Goal: Information Seeking & Learning: Learn about a topic

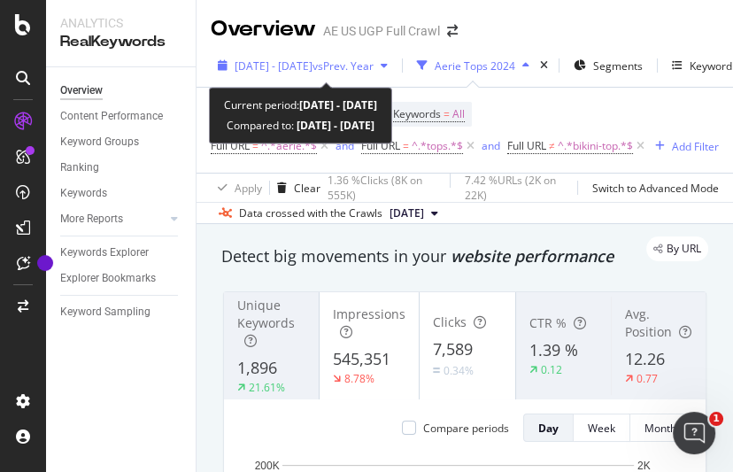
click at [374, 59] on span "vs Prev. Year" at bounding box center [343, 65] width 61 height 15
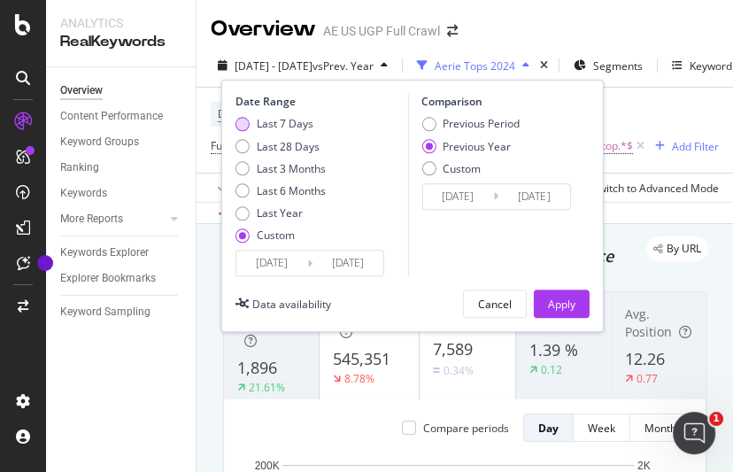
click at [281, 125] on div "Last 7 Days" at bounding box center [285, 124] width 57 height 15
type input "2025/10/05"
type input "[DATE]"
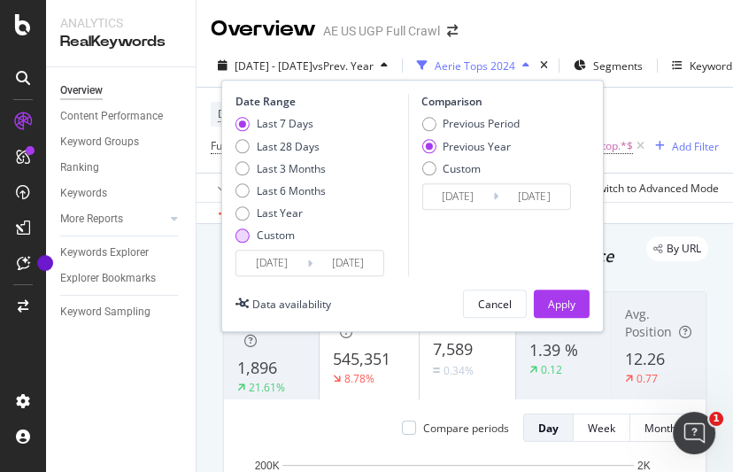
click at [287, 240] on div "Custom" at bounding box center [276, 235] width 38 height 15
type input "[DATE]"
click at [293, 255] on input "[DATE]" at bounding box center [271, 263] width 71 height 25
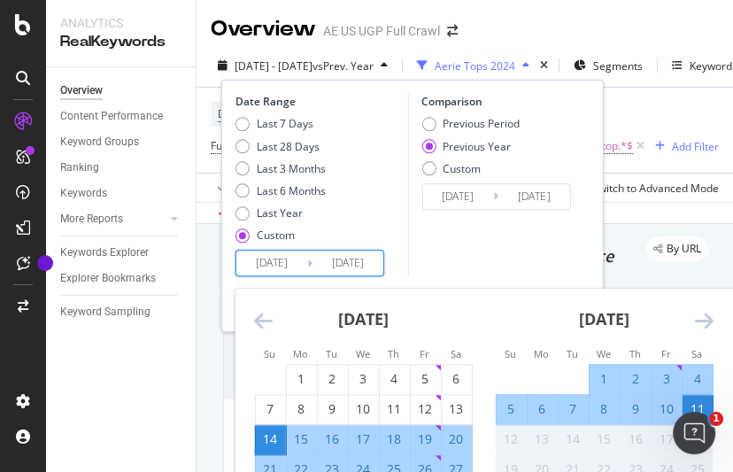
click at [696, 375] on div "4" at bounding box center [697, 380] width 30 height 18
type input "[DATE]"
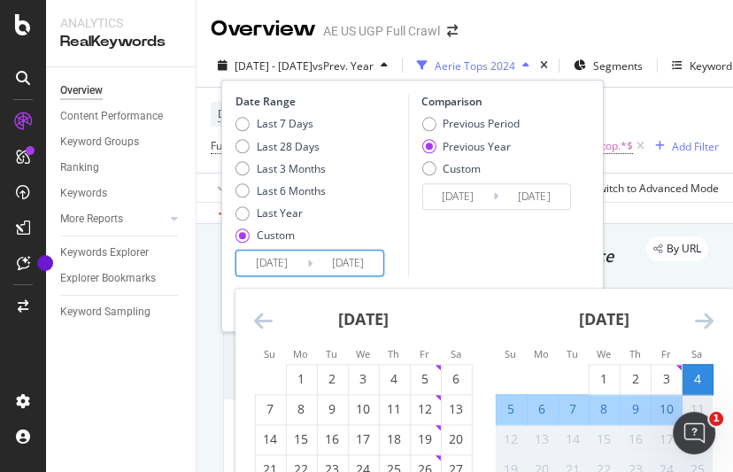
click at [674, 401] on div "10" at bounding box center [666, 410] width 30 height 18
type input "[DATE]"
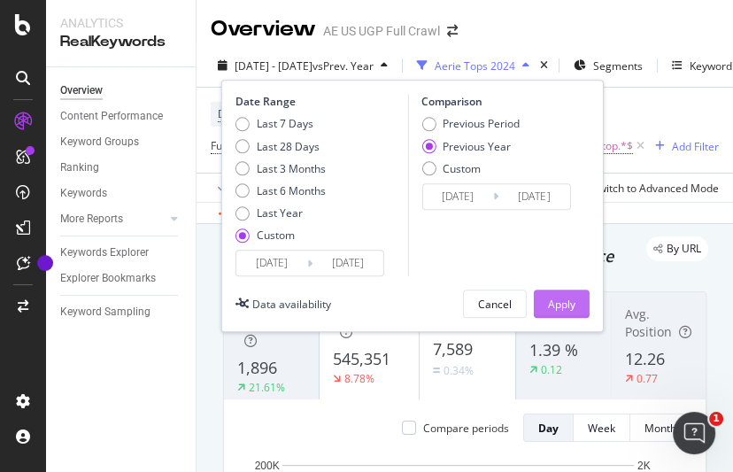
click at [571, 299] on div "Apply" at bounding box center [561, 304] width 27 height 15
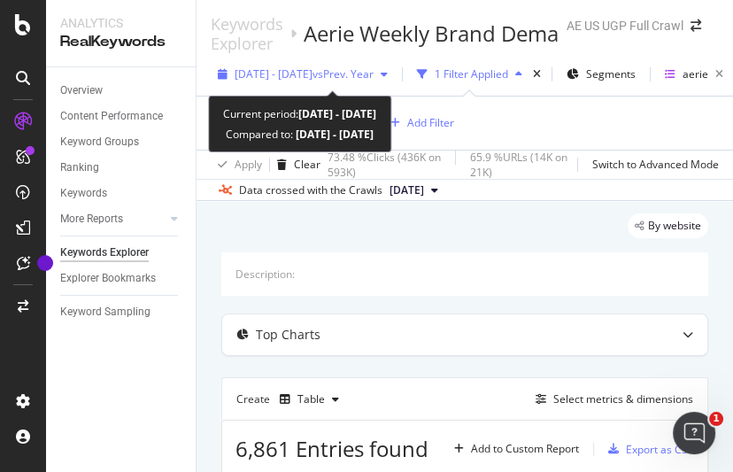
click at [374, 71] on span "vs Prev. Year" at bounding box center [343, 73] width 61 height 15
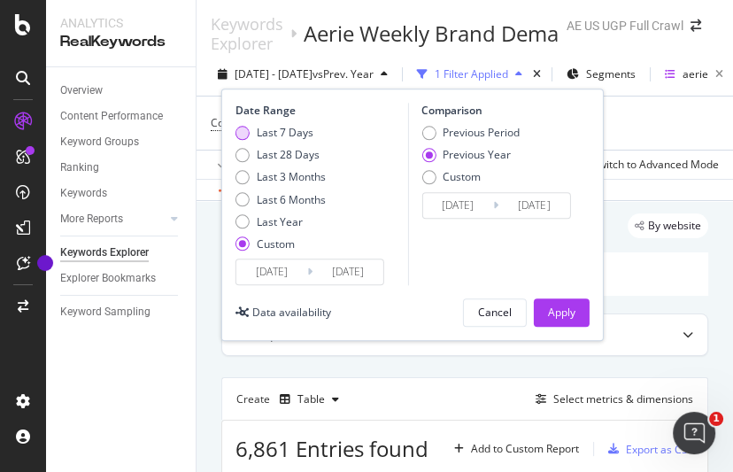
click at [307, 128] on div "Last 7 Days" at bounding box center [285, 132] width 57 height 15
type input "[DATE]"
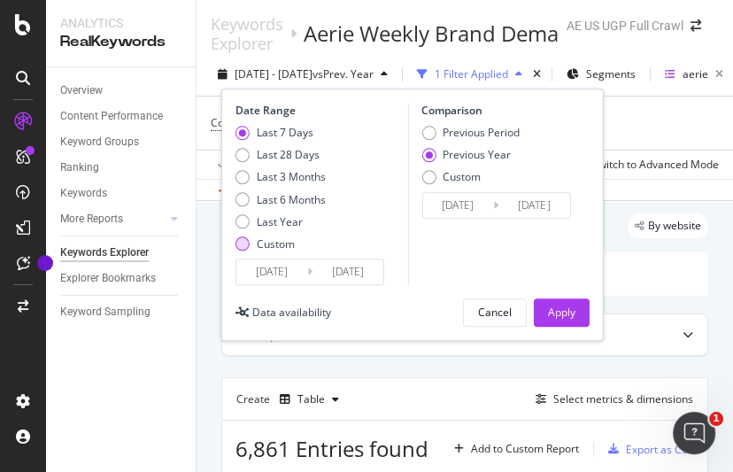
click at [278, 250] on div "Custom" at bounding box center [276, 243] width 38 height 15
type input "[DATE]"
click at [293, 270] on input "[DATE]" at bounding box center [271, 271] width 71 height 25
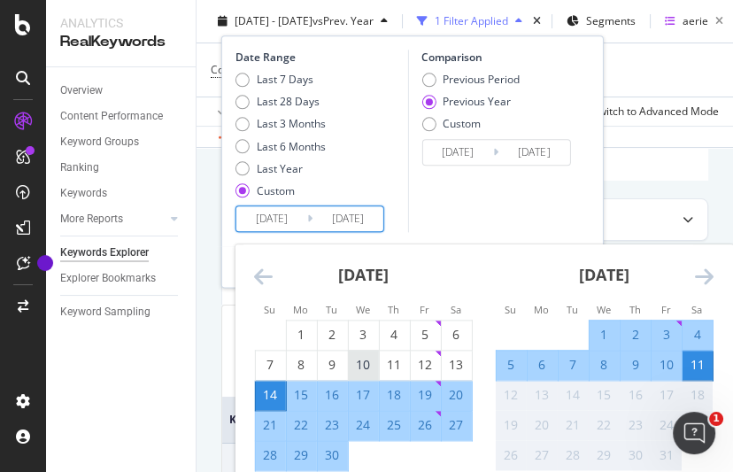
scroll to position [123, 0]
click at [521, 360] on div "5" at bounding box center [511, 365] width 30 height 18
type input "[DATE]"
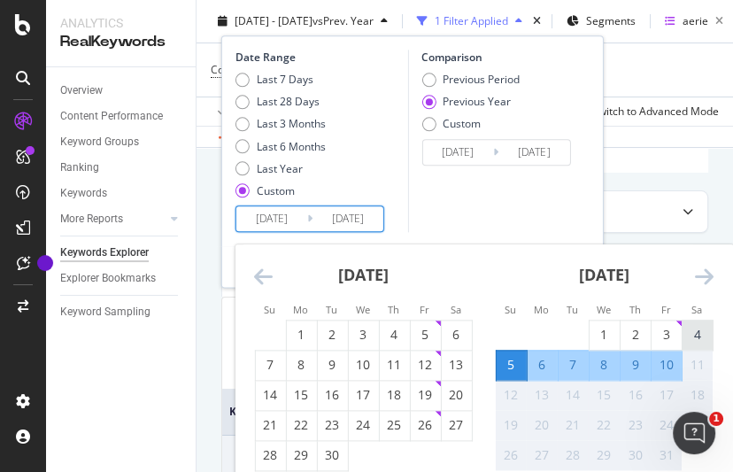
click at [701, 329] on div "4" at bounding box center [697, 335] width 30 height 18
type input "[DATE]"
click at [675, 364] on div "10" at bounding box center [666, 365] width 30 height 18
type input "[DATE]"
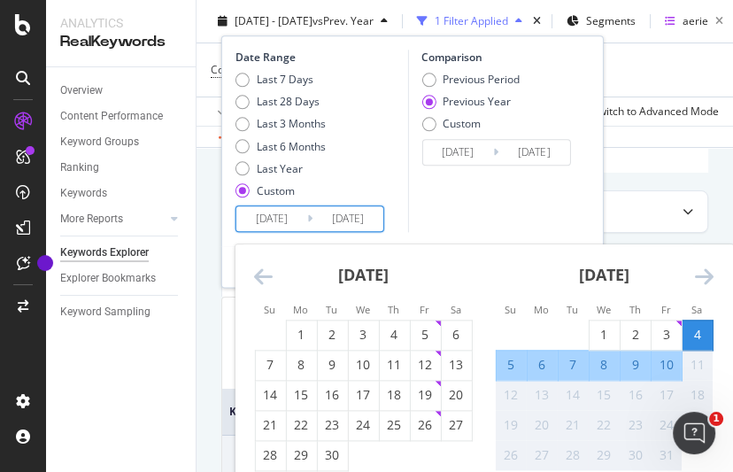
type input "[DATE]"
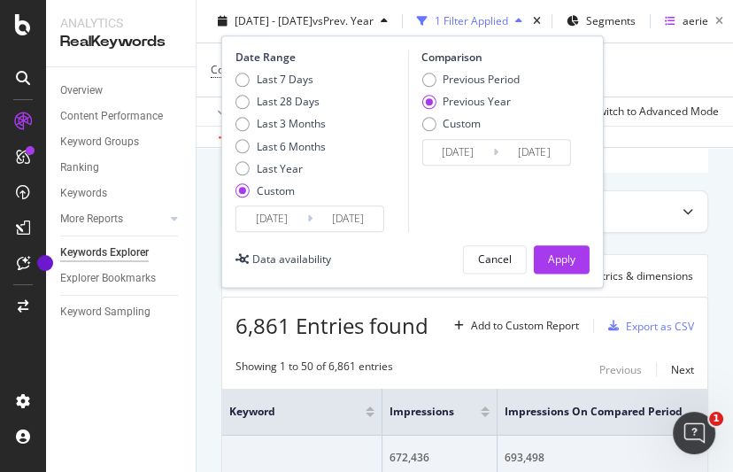
click at [589, 259] on div "Date Range Last 7 Days Last 28 Days Last 3 Months Last 6 Months Last Year Custo…" at bounding box center [412, 161] width 383 height 252
click at [576, 259] on button "Apply" at bounding box center [562, 259] width 56 height 28
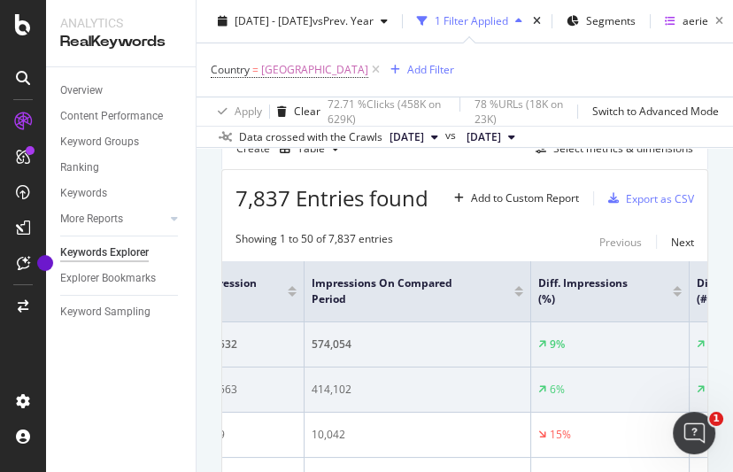
scroll to position [0, 483]
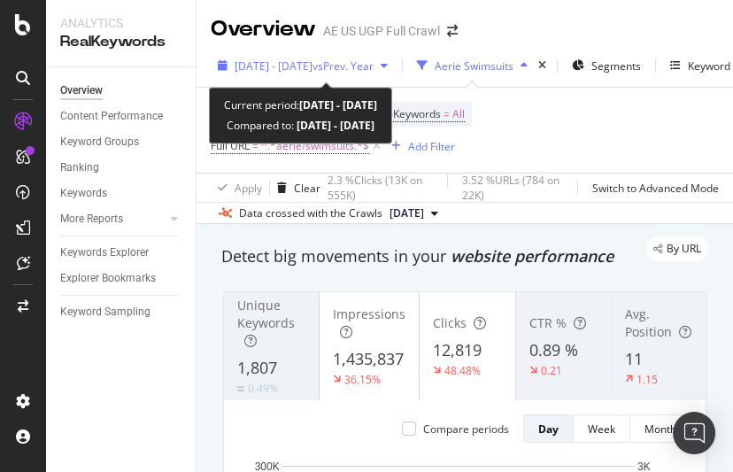
click at [367, 64] on span "vs Prev. Year" at bounding box center [343, 65] width 61 height 15
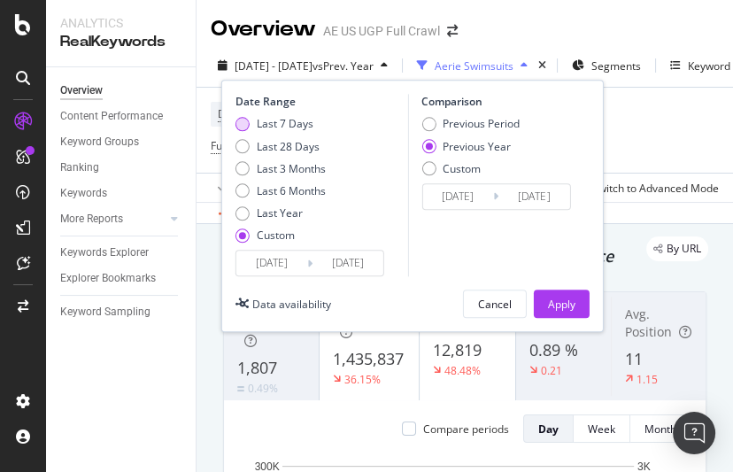
click at [295, 125] on div "Last 7 Days" at bounding box center [285, 124] width 57 height 15
type input "[DATE]"
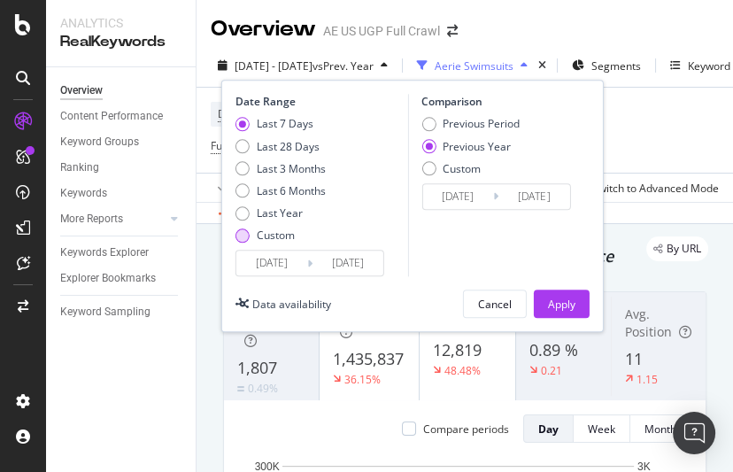
click at [288, 231] on div "Custom" at bounding box center [276, 235] width 38 height 15
type input "[DATE]"
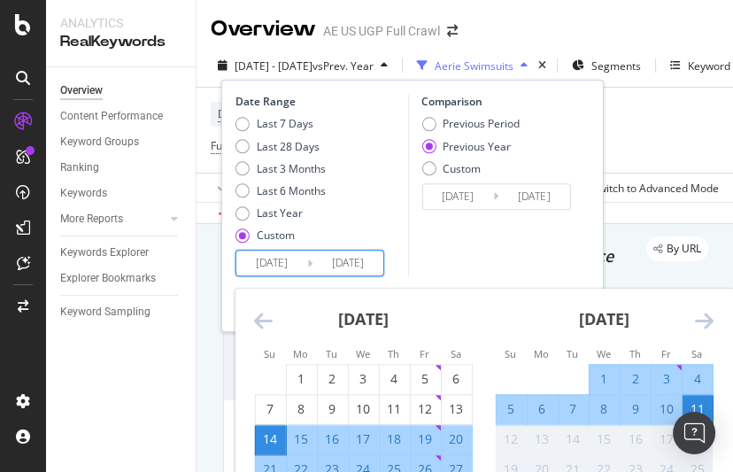
click at [295, 260] on input "[DATE]" at bounding box center [271, 263] width 71 height 25
click at [691, 374] on div "4" at bounding box center [697, 380] width 30 height 18
type input "[DATE]"
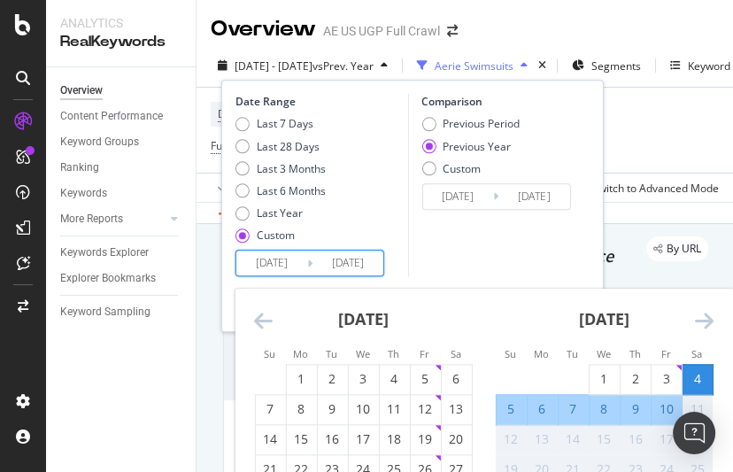
click at [671, 405] on div "10" at bounding box center [666, 410] width 30 height 18
type input "[DATE]"
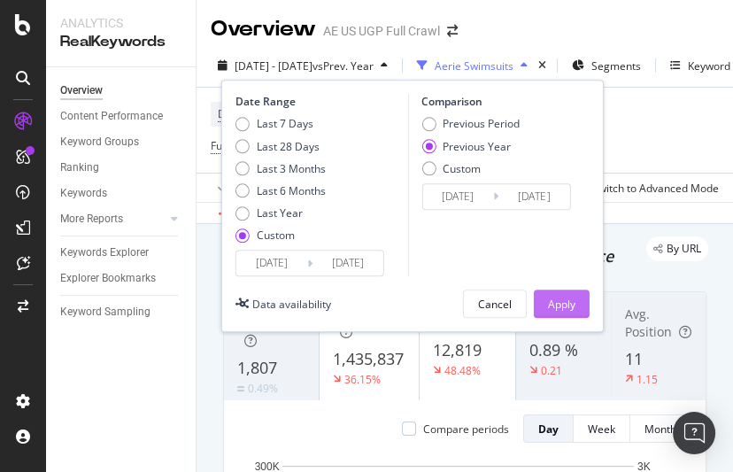
click at [571, 303] on div "Apply" at bounding box center [561, 304] width 27 height 15
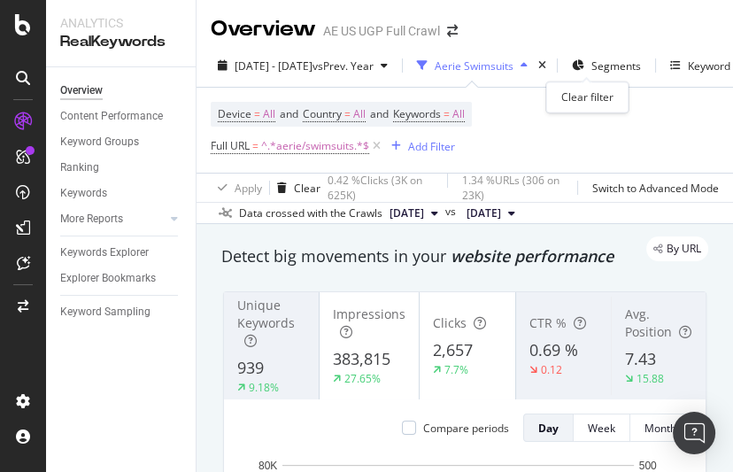
click at [550, 66] on div "times" at bounding box center [542, 66] width 15 height 18
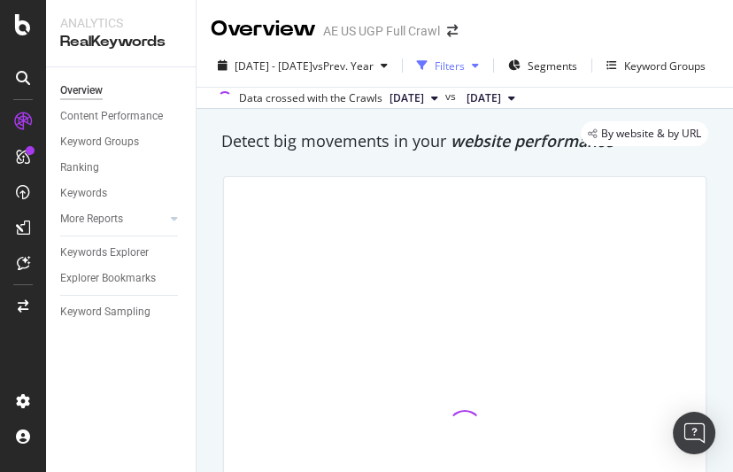
click at [465, 72] on div "Filters" at bounding box center [450, 65] width 30 height 15
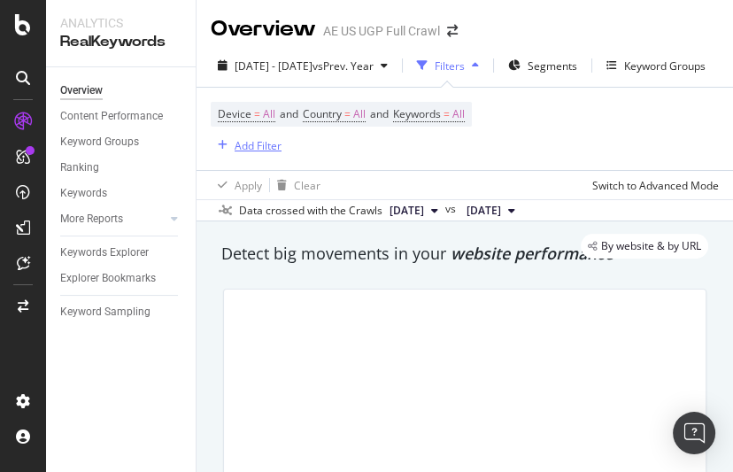
click at [241, 145] on div "Add Filter" at bounding box center [258, 145] width 47 height 15
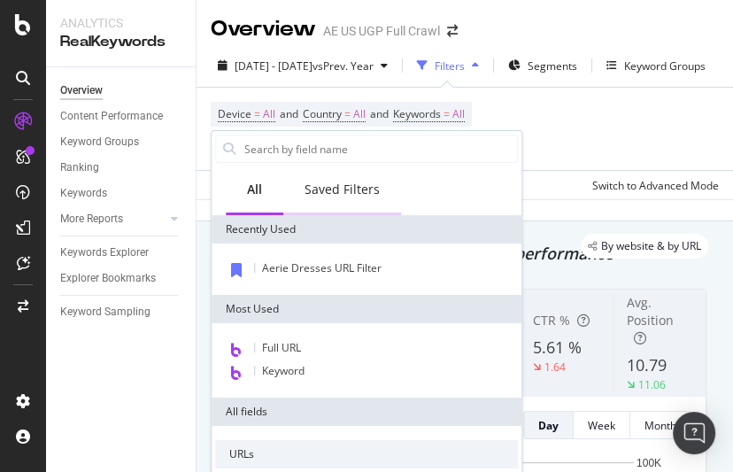
click at [335, 182] on div "Saved Filters" at bounding box center [342, 190] width 75 height 18
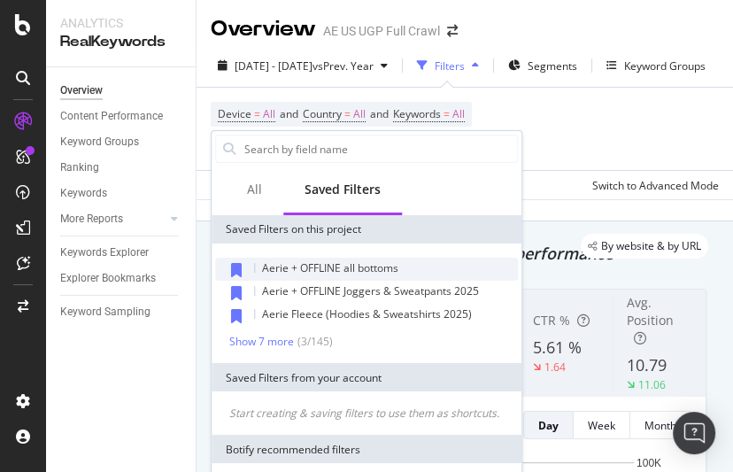
click at [367, 265] on span "Aerie + OFFLINE all bottoms" at bounding box center [330, 267] width 136 height 15
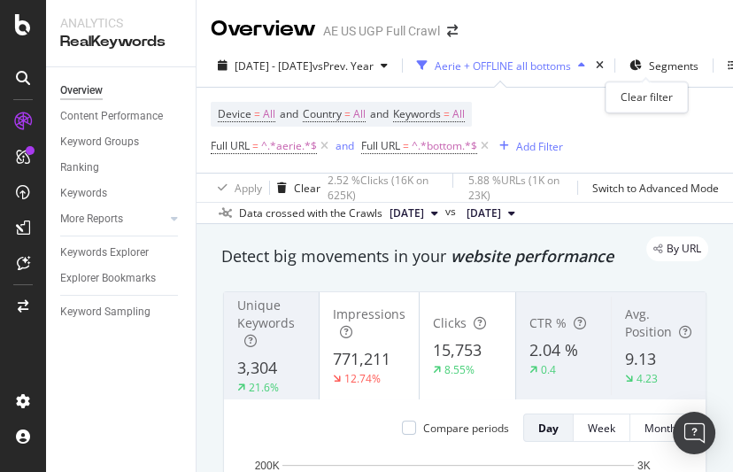
click at [607, 66] on div "times" at bounding box center [599, 66] width 15 height 18
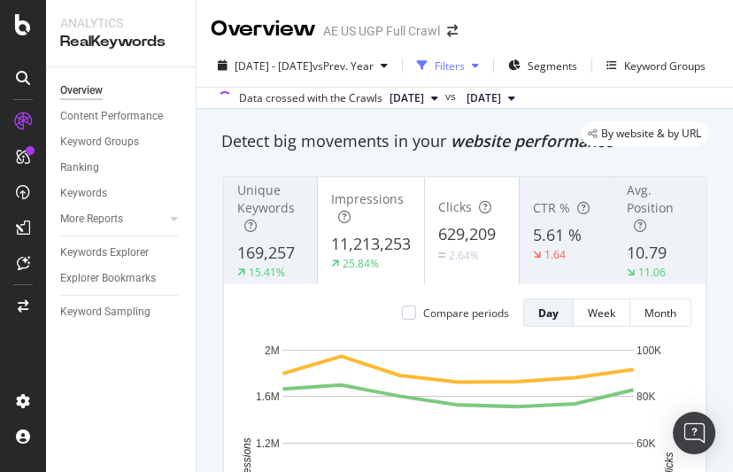
click at [486, 61] on div "button" at bounding box center [475, 65] width 21 height 11
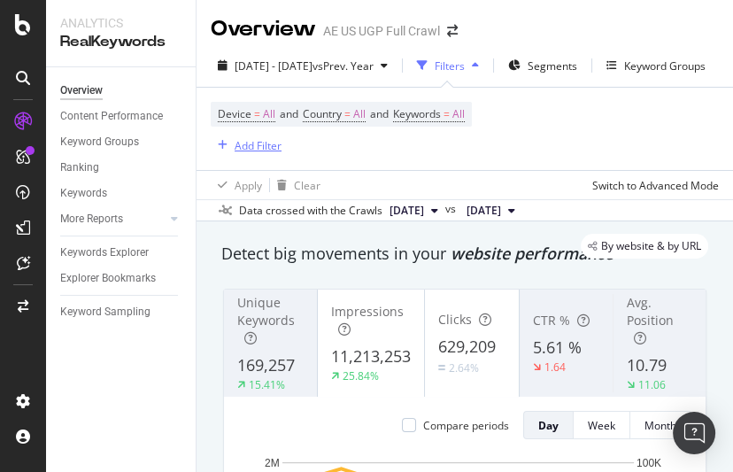
click at [236, 148] on div "Add Filter" at bounding box center [258, 145] width 47 height 15
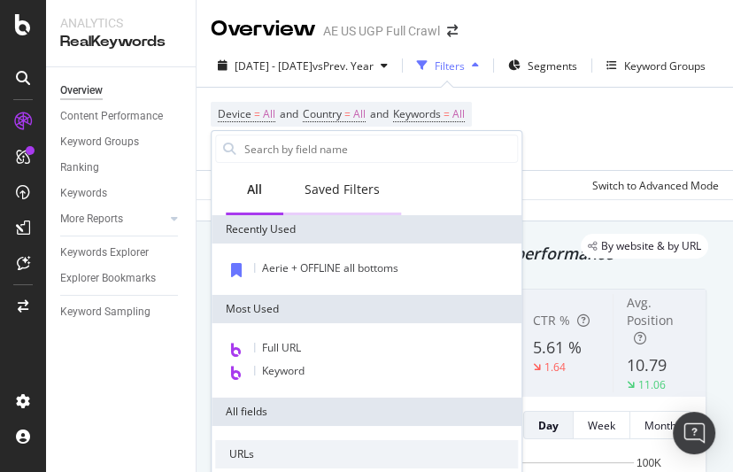
click at [364, 174] on div "Saved Filters" at bounding box center [342, 190] width 118 height 49
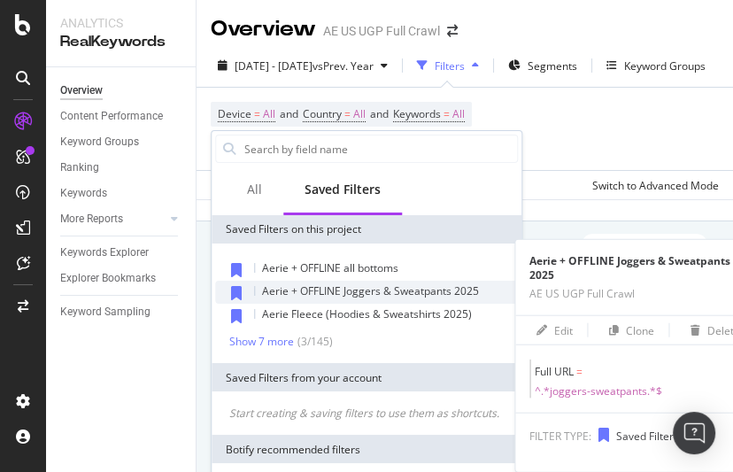
click at [328, 289] on span "Aerie + OFFLINE Joggers & Sweatpants 2025" at bounding box center [370, 290] width 217 height 15
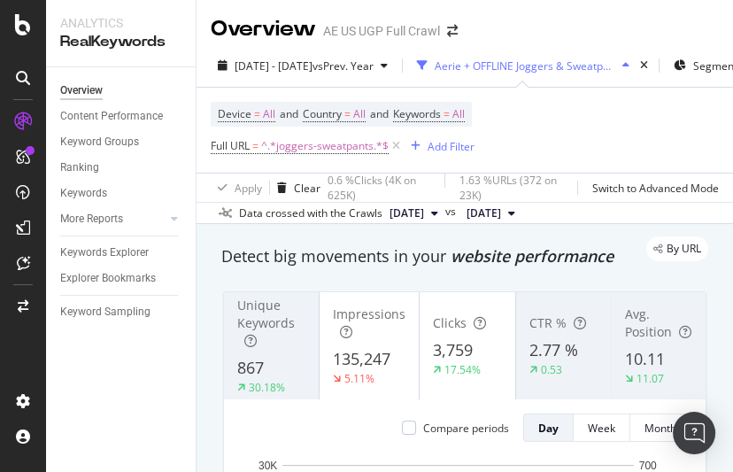
click at [562, 62] on div "Aerie + OFFLINE Joggers & Sweatpants 2025" at bounding box center [525, 65] width 181 height 15
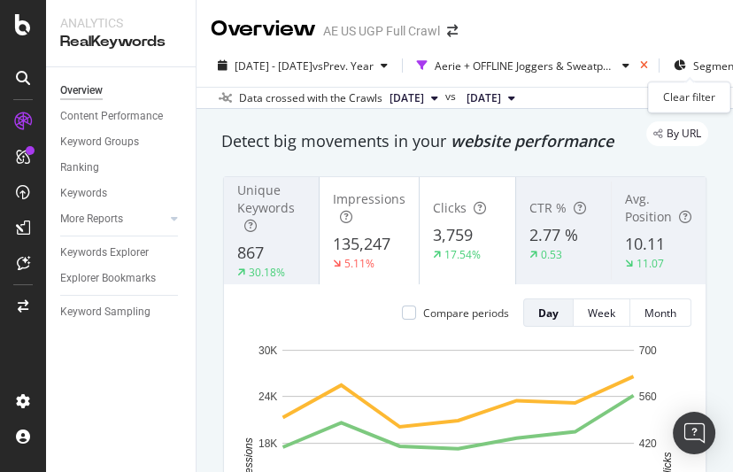
click at [648, 65] on icon "times" at bounding box center [644, 65] width 8 height 11
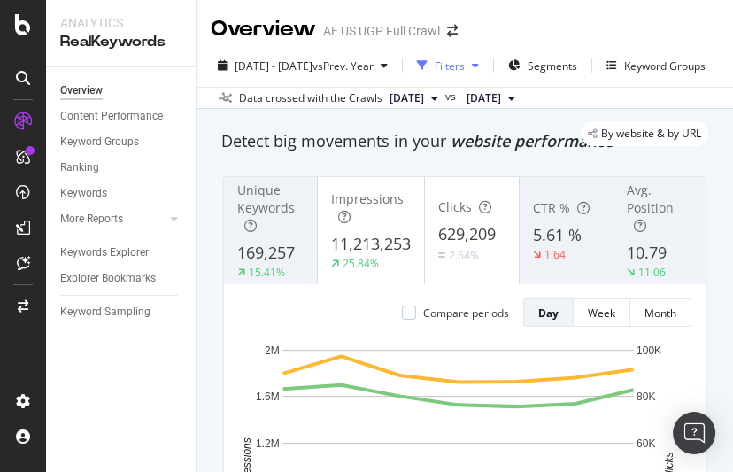
click at [465, 66] on div "Filters" at bounding box center [450, 65] width 30 height 15
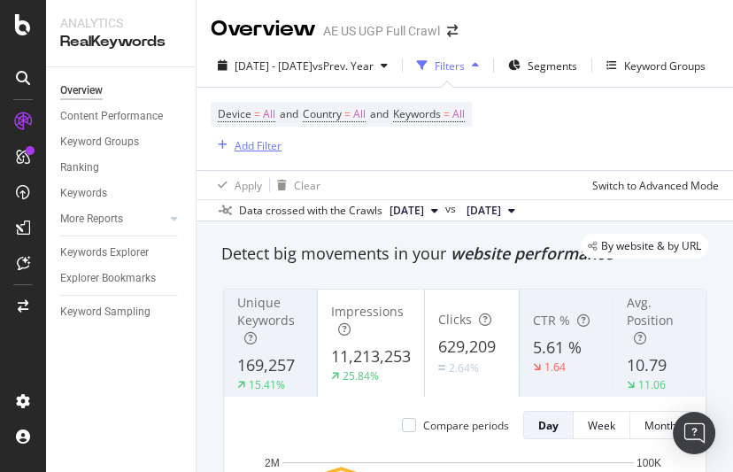
click at [244, 142] on div "Add Filter" at bounding box center [258, 145] width 47 height 15
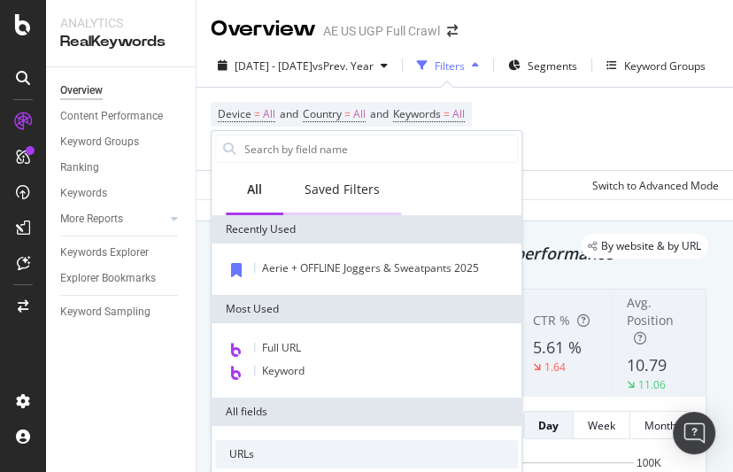
click at [359, 185] on div "Saved Filters" at bounding box center [342, 190] width 75 height 18
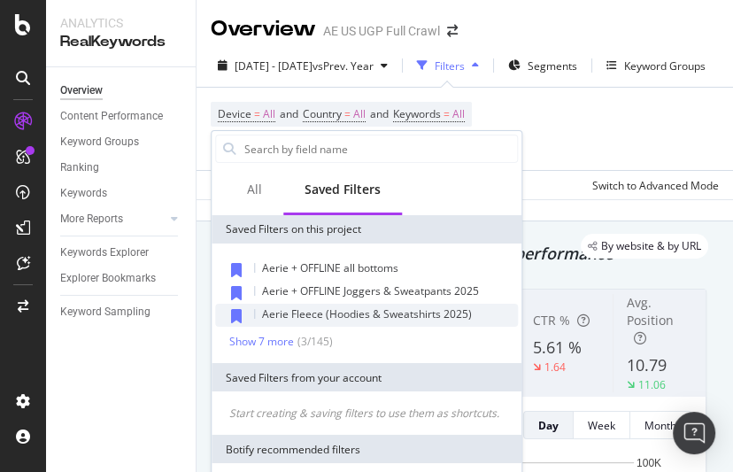
click at [354, 313] on span "Aerie Fleece (Hoodies & Sweatshirts 2025)" at bounding box center [367, 313] width 210 height 15
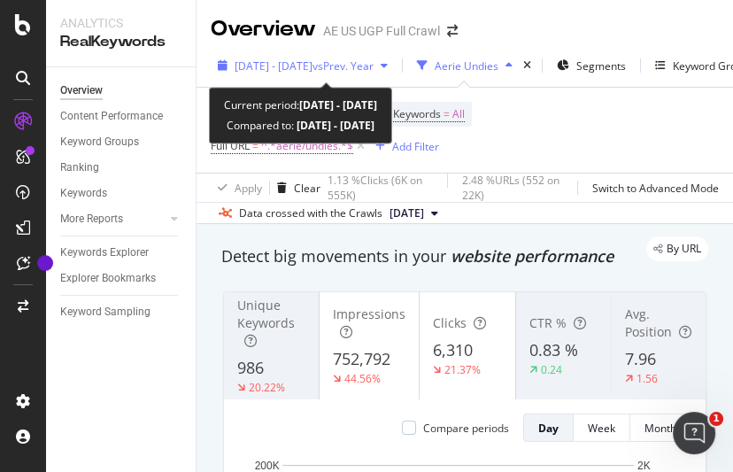
click at [358, 52] on div "[DATE] - [DATE] vs Prev. Year" at bounding box center [303, 65] width 184 height 27
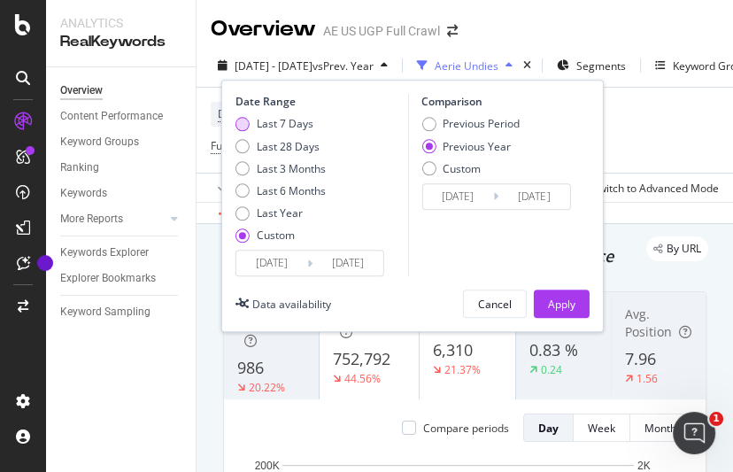
click at [287, 126] on div "Last 7 Days" at bounding box center [285, 124] width 57 height 15
type input "[DATE]"
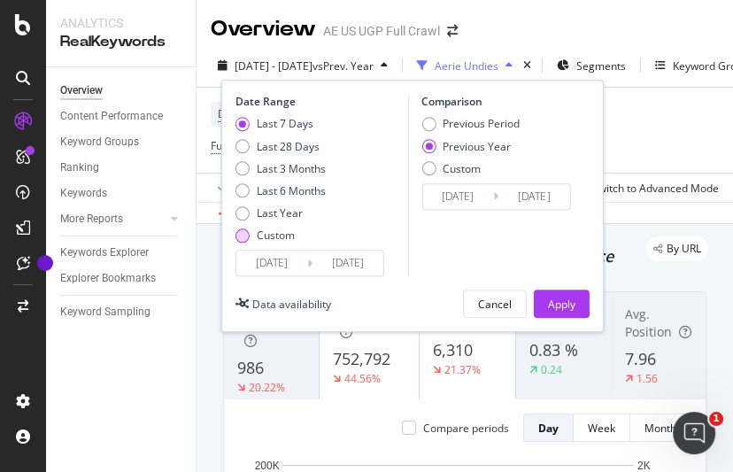
click at [284, 232] on div "Custom" at bounding box center [276, 235] width 38 height 15
type input "[DATE]"
click at [290, 263] on input "[DATE]" at bounding box center [271, 263] width 71 height 25
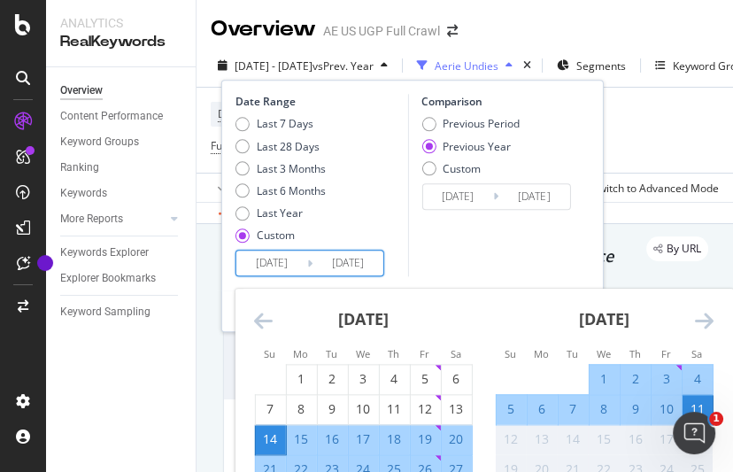
click at [708, 372] on div "4" at bounding box center [697, 380] width 30 height 18
type input "[DATE]"
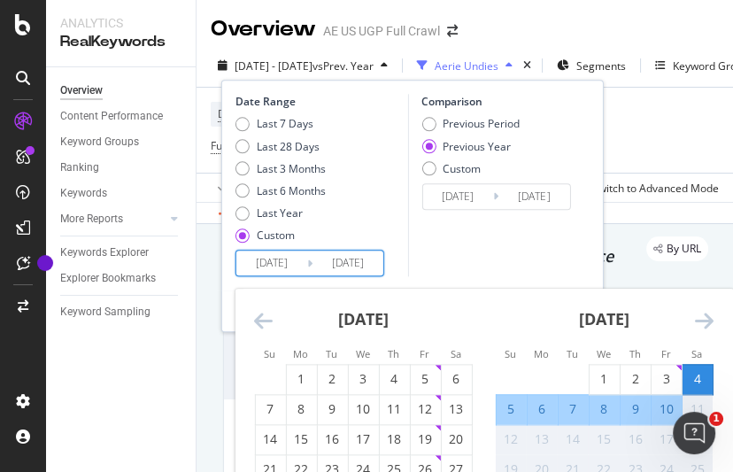
click at [671, 408] on div "10" at bounding box center [666, 410] width 30 height 18
type input "[DATE]"
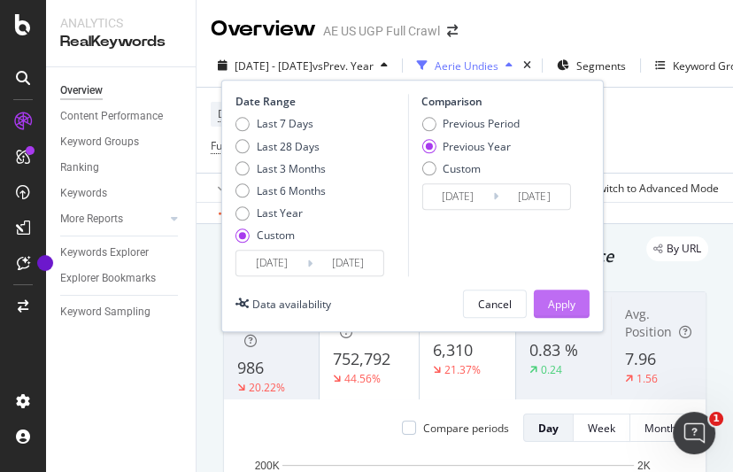
click at [586, 296] on button "Apply" at bounding box center [562, 304] width 56 height 28
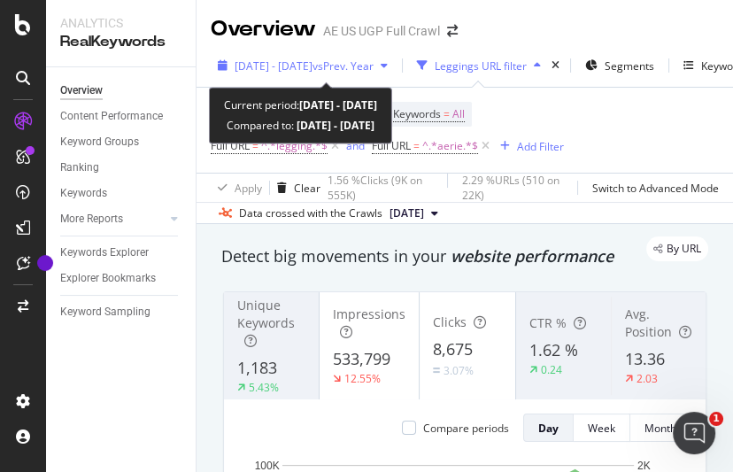
click at [374, 71] on span "vs Prev. Year" at bounding box center [343, 65] width 61 height 15
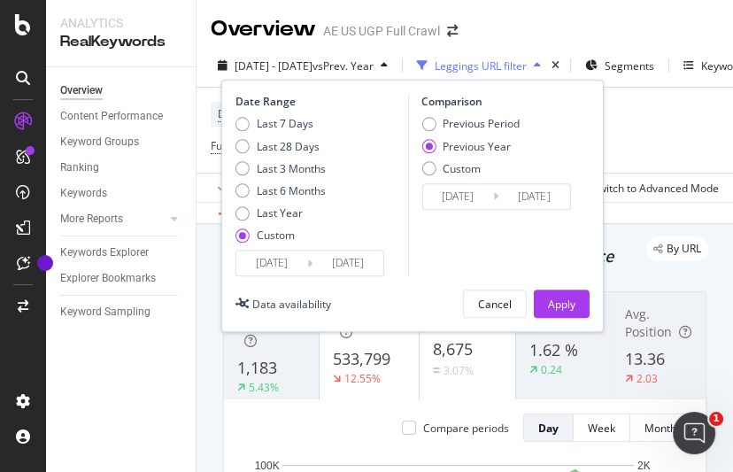
click at [298, 262] on input "[DATE]" at bounding box center [271, 263] width 71 height 25
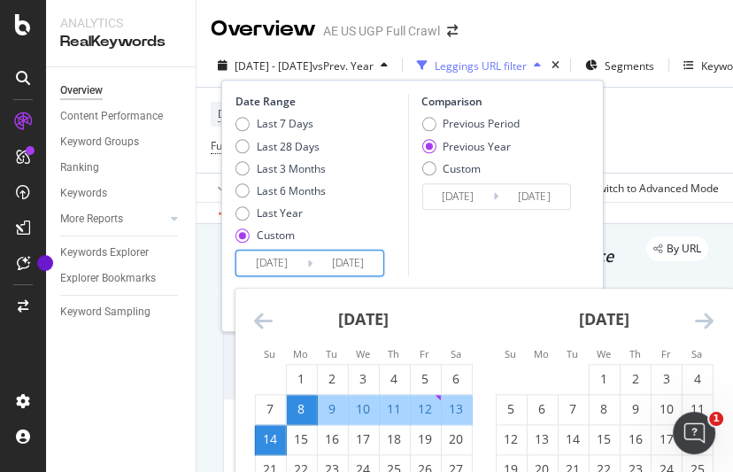
click at [262, 114] on div "Date Range Last 7 Days Last 28 Days Last 3 Months Last 6 Months Last Year Custo…" at bounding box center [320, 186] width 168 height 182
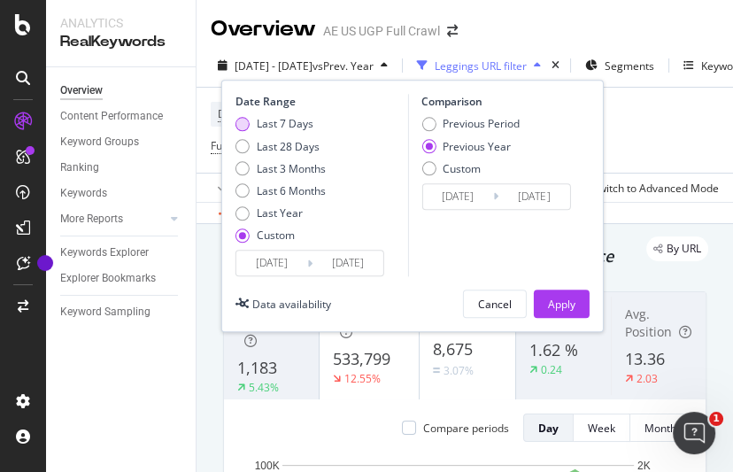
click at [263, 120] on div "Last 7 Days" at bounding box center [285, 124] width 57 height 15
type input "[DATE]"
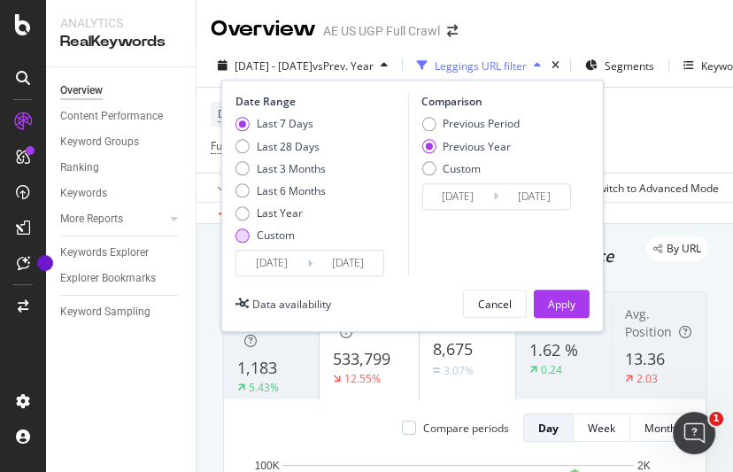
click at [287, 229] on div "Custom" at bounding box center [276, 235] width 38 height 15
type input "[DATE]"
click at [290, 264] on input "[DATE]" at bounding box center [271, 263] width 71 height 25
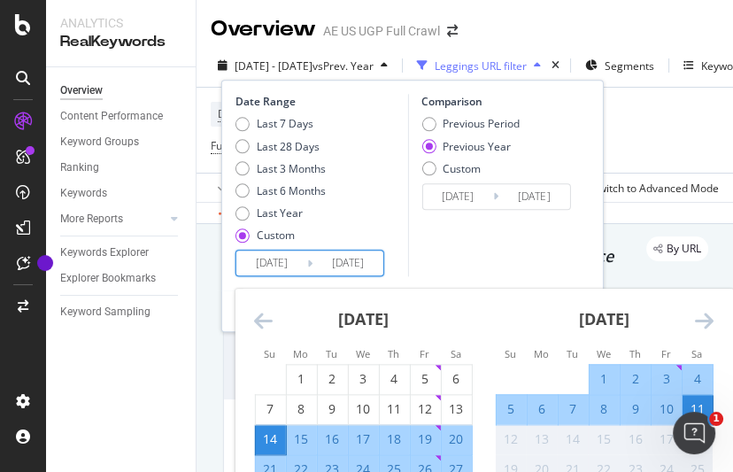
click at [698, 371] on div "4" at bounding box center [697, 380] width 30 height 18
type input "[DATE]"
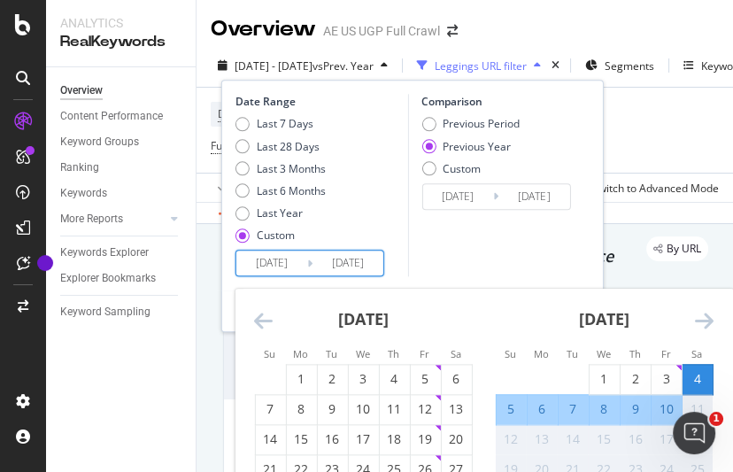
click at [666, 411] on div "10" at bounding box center [666, 410] width 30 height 18
type input "[DATE]"
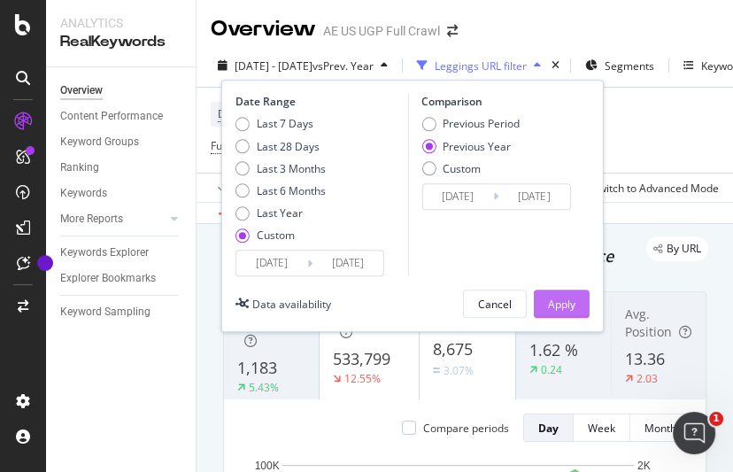
click at [577, 298] on button "Apply" at bounding box center [562, 304] width 56 height 28
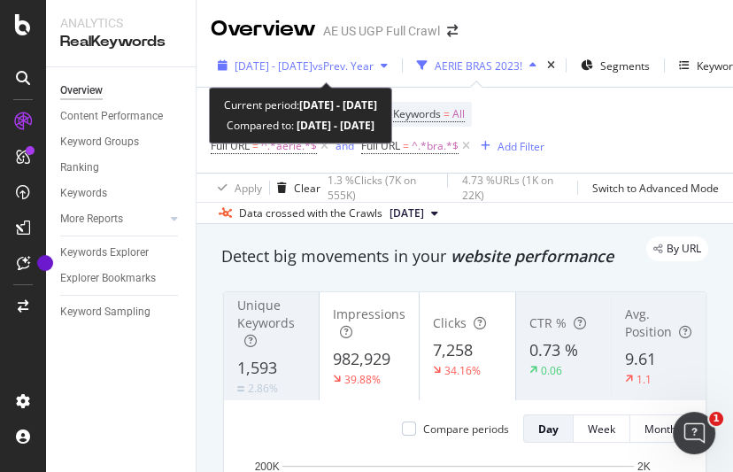
click at [374, 59] on span "vs Prev. Year" at bounding box center [343, 65] width 61 height 15
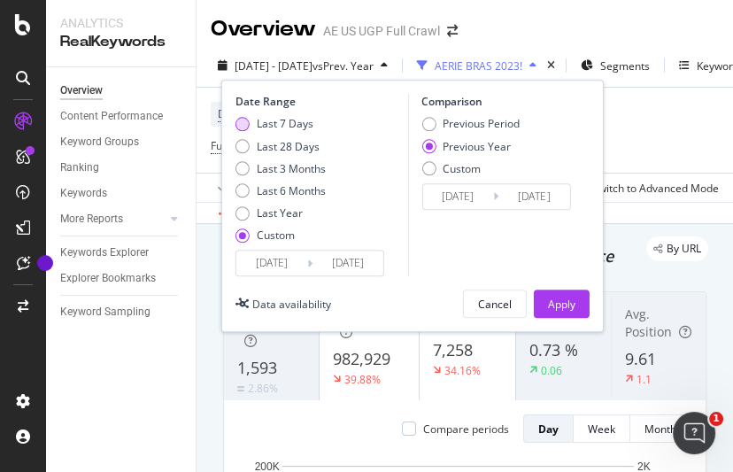
click at [288, 123] on div "Last 7 Days" at bounding box center [285, 124] width 57 height 15
type input "[DATE]"
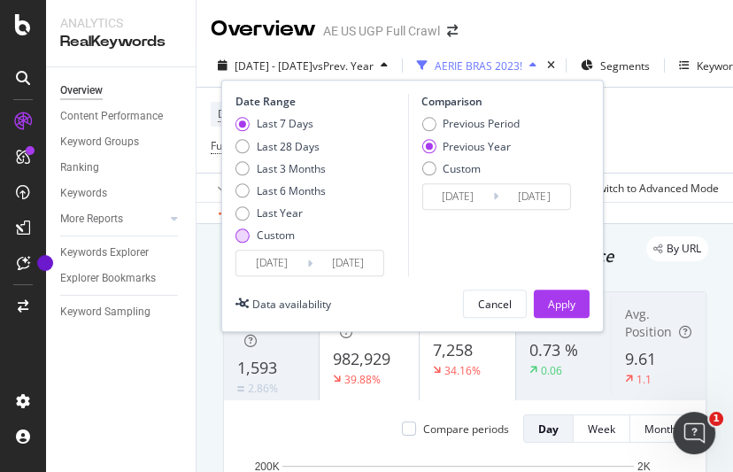
click at [281, 236] on div "Custom" at bounding box center [276, 235] width 38 height 15
type input "[DATE]"
click at [286, 259] on input "[DATE]" at bounding box center [271, 263] width 71 height 25
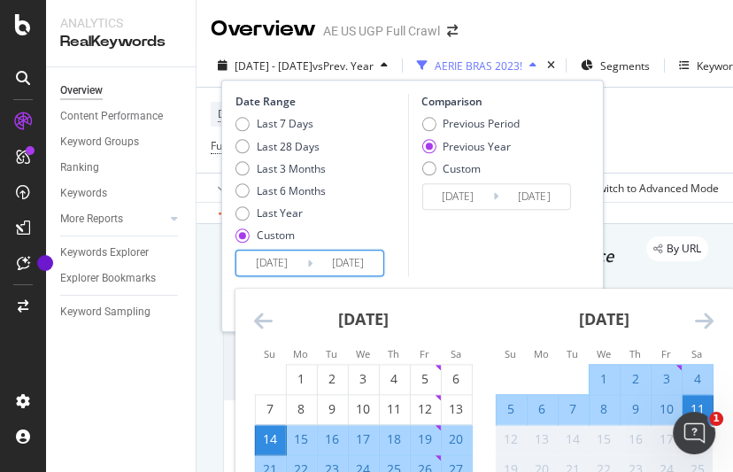
click at [696, 375] on div "4" at bounding box center [697, 380] width 30 height 18
type input "[DATE]"
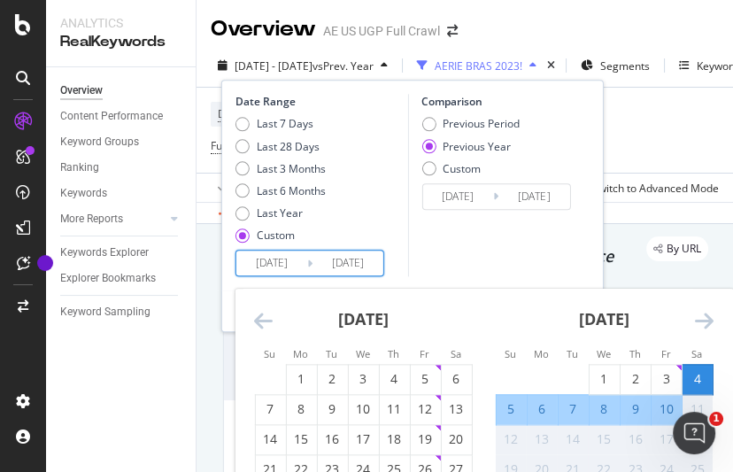
click at [673, 406] on div "10" at bounding box center [666, 410] width 30 height 18
type input "[DATE]"
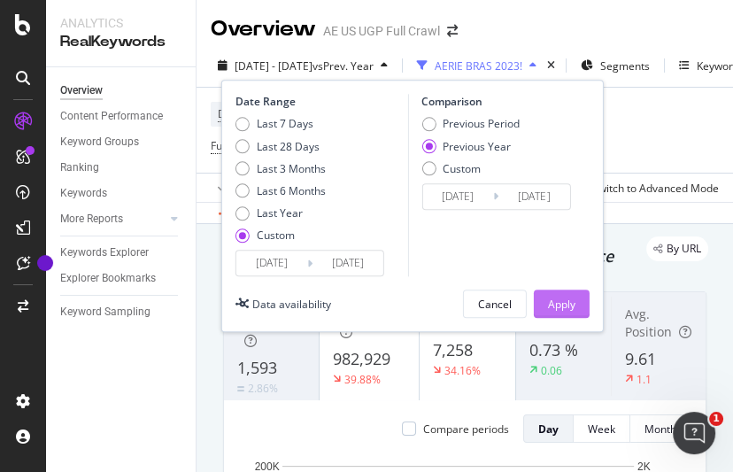
click at [567, 304] on div "Apply" at bounding box center [561, 304] width 27 height 15
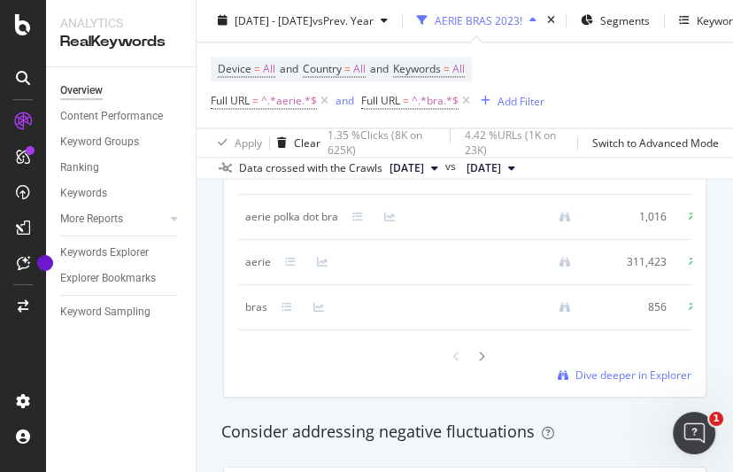
scroll to position [1868, 0]
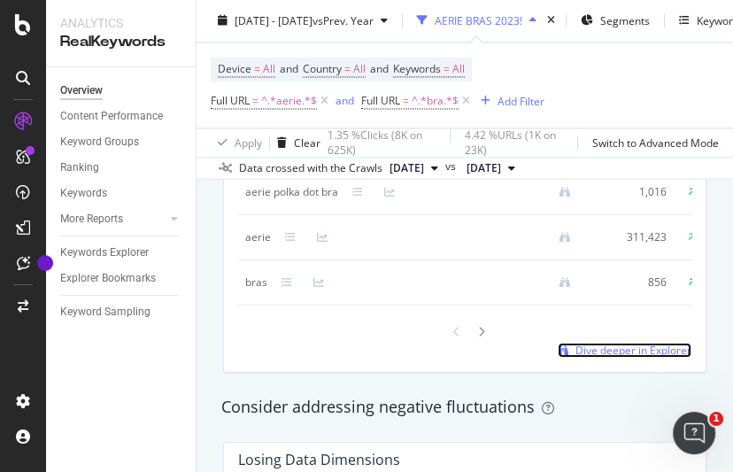
click at [625, 358] on span "Dive deeper in Explorer" at bounding box center [634, 350] width 116 height 15
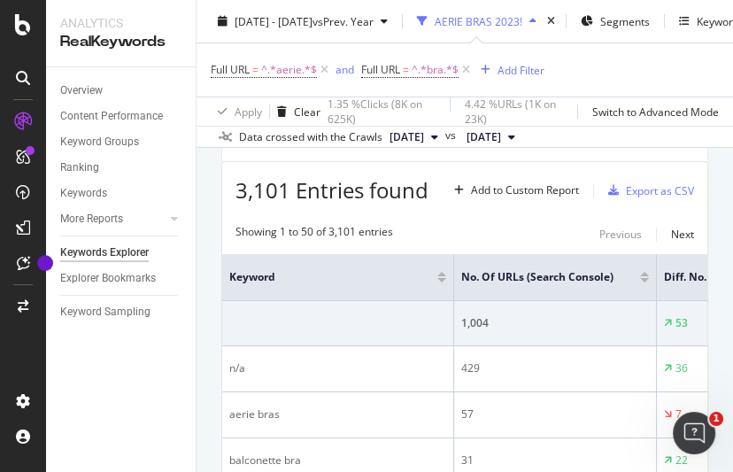
scroll to position [122, 0]
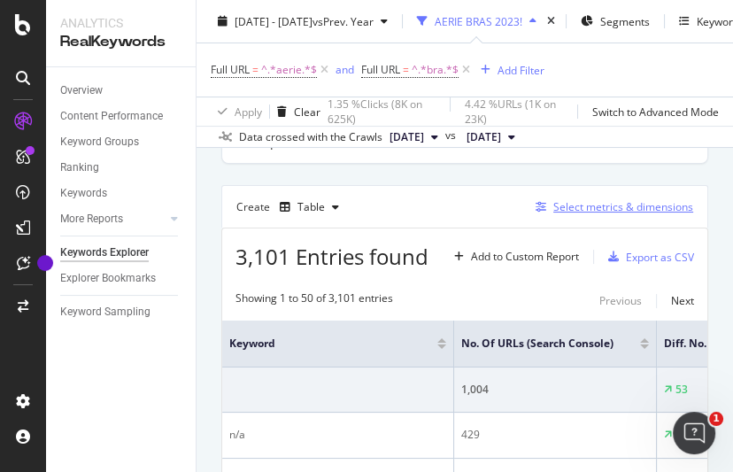
click at [567, 202] on div "Select metrics & dimensions" at bounding box center [623, 206] width 140 height 15
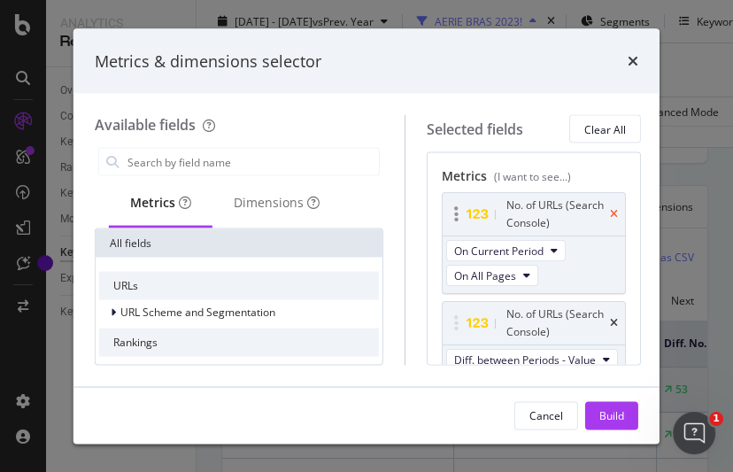
click at [610, 210] on icon "times" at bounding box center [614, 214] width 8 height 11
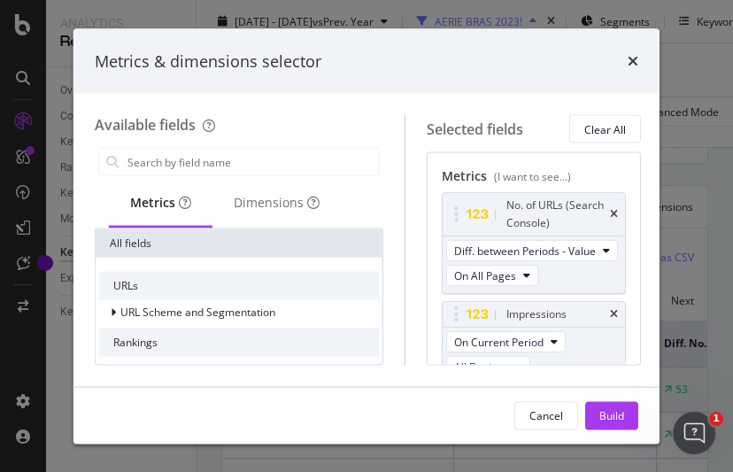
click at [610, 210] on icon "times" at bounding box center [614, 214] width 8 height 11
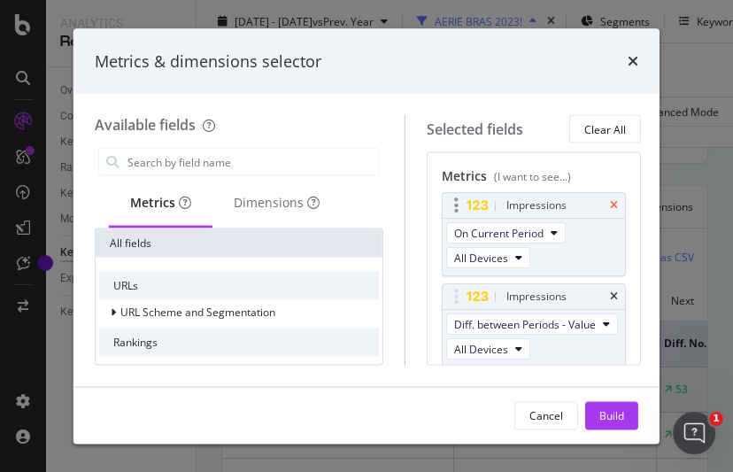
click at [610, 207] on icon "times" at bounding box center [614, 205] width 8 height 11
click at [610, 291] on icon "times" at bounding box center [614, 296] width 8 height 11
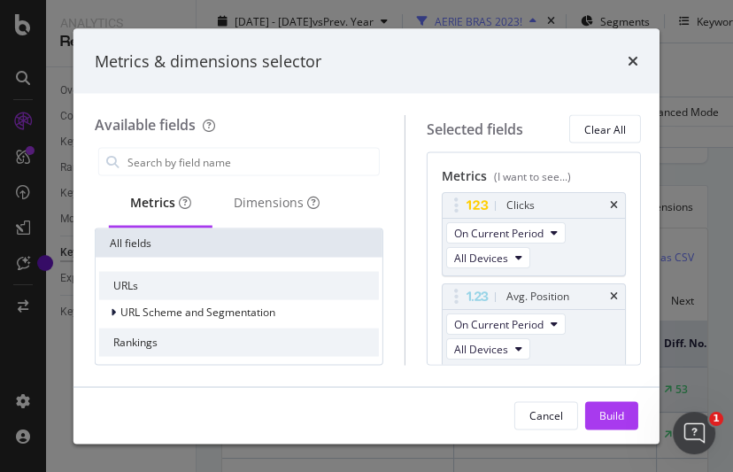
click at [610, 291] on icon "times" at bounding box center [614, 296] width 8 height 11
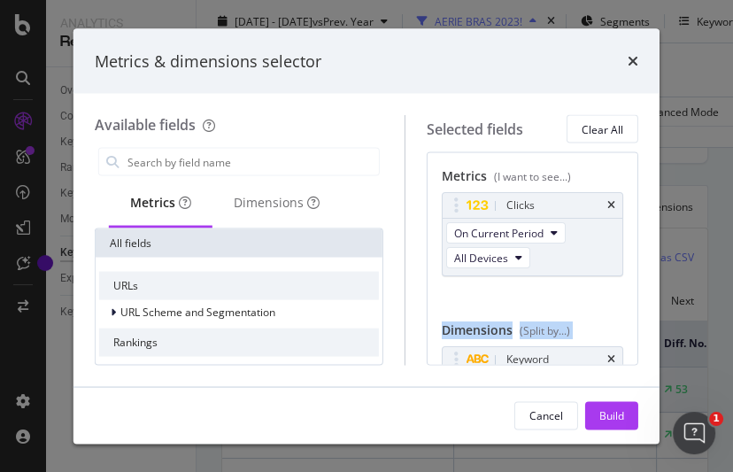
click at [609, 290] on div "Metrics (I want to see...) Clicks On Current Period All Devices You can use thi…" at bounding box center [533, 258] width 212 height 213
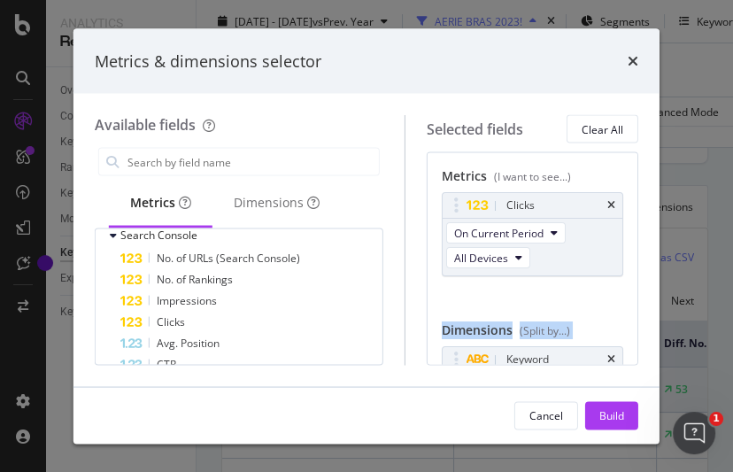
scroll to position [135, 0]
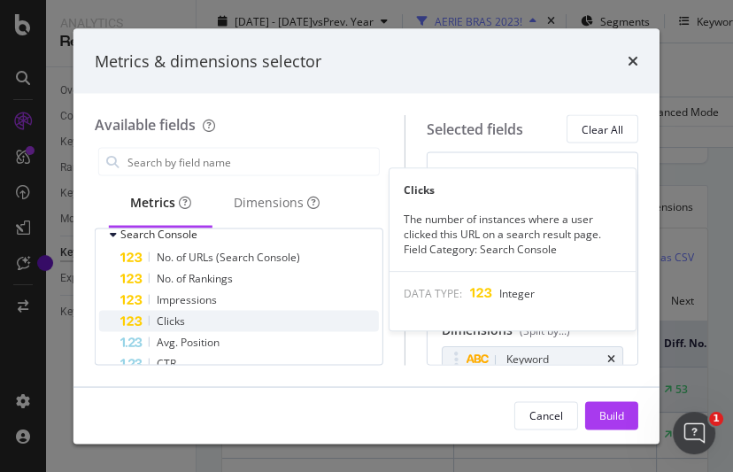
click at [163, 318] on span "Clicks" at bounding box center [171, 320] width 28 height 15
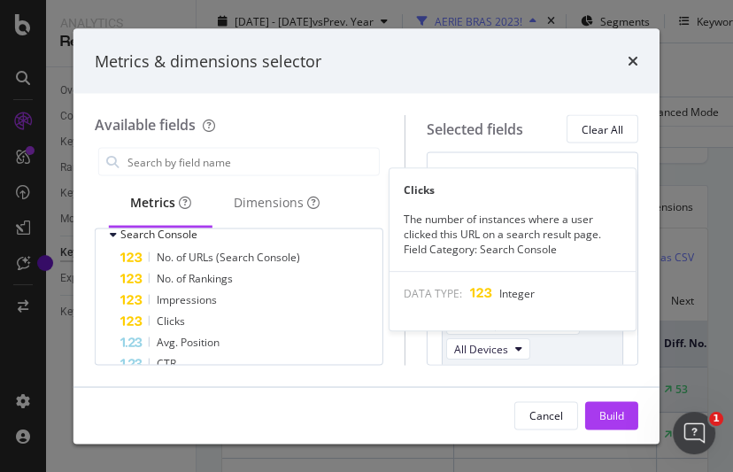
scroll to position [1, 0]
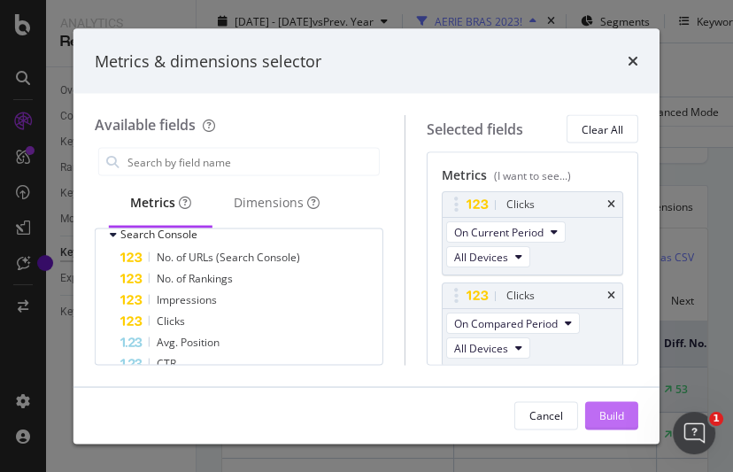
click at [615, 415] on div "Build" at bounding box center [611, 414] width 25 height 15
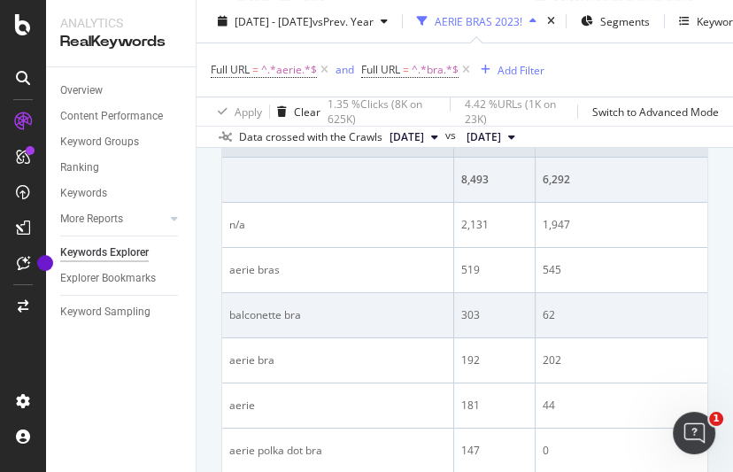
scroll to position [339, 0]
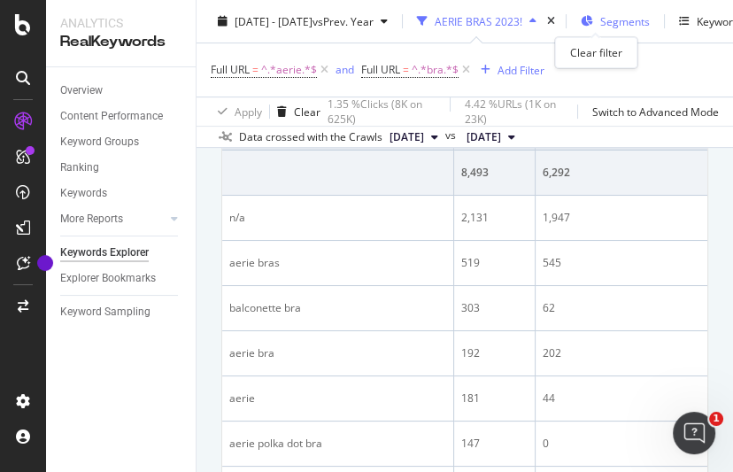
drag, startPoint x: 592, startPoint y: 19, endPoint x: 579, endPoint y: 10, distance: 16.0
click at [555, 19] on icon "times" at bounding box center [551, 21] width 8 height 11
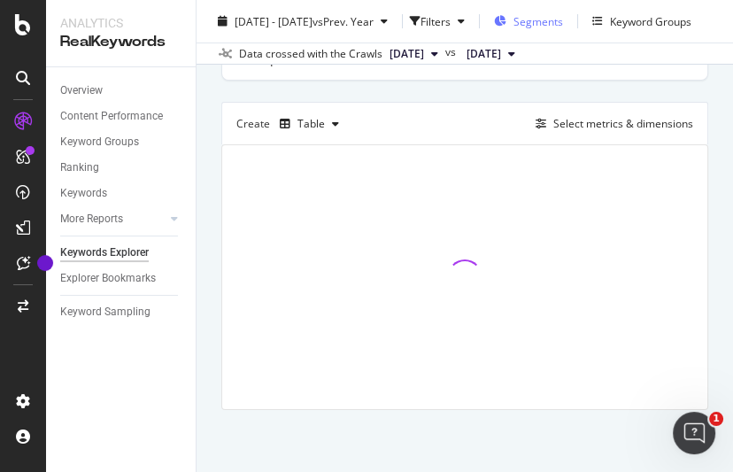
scroll to position [135, 0]
click at [472, 15] on div "Filters" at bounding box center [441, 21] width 62 height 27
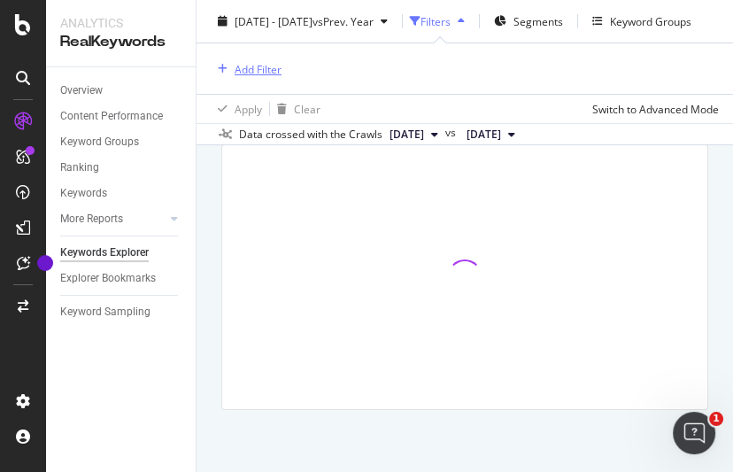
click at [259, 71] on div "Add Filter" at bounding box center [258, 68] width 47 height 15
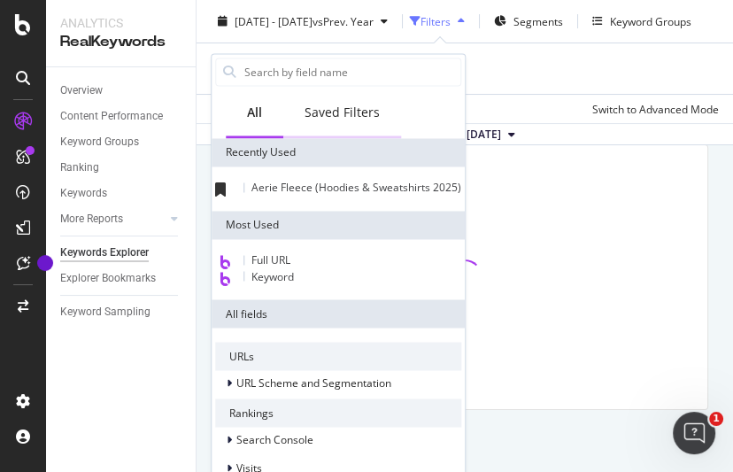
click at [360, 120] on div "Saved Filters" at bounding box center [342, 113] width 75 height 18
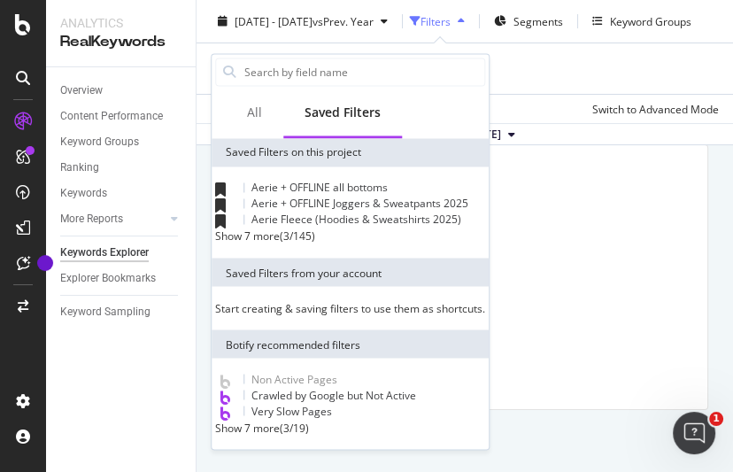
click at [305, 244] on div "( 3 / 145 )" at bounding box center [297, 235] width 35 height 15
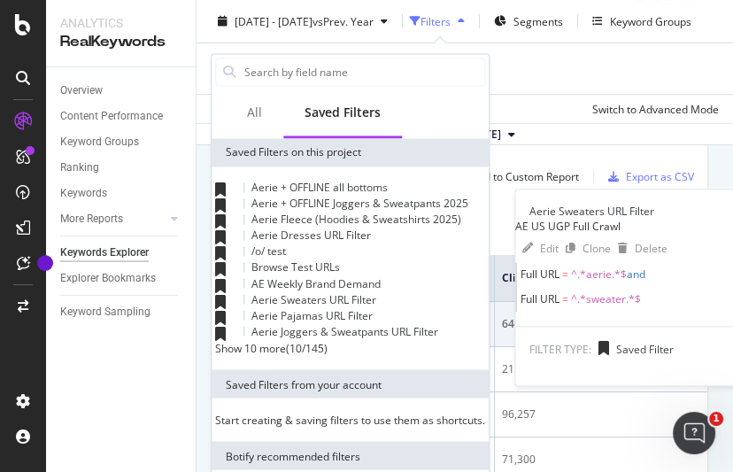
click at [329, 306] on span "Aerie Sweaters URL Filter" at bounding box center [313, 298] width 125 height 15
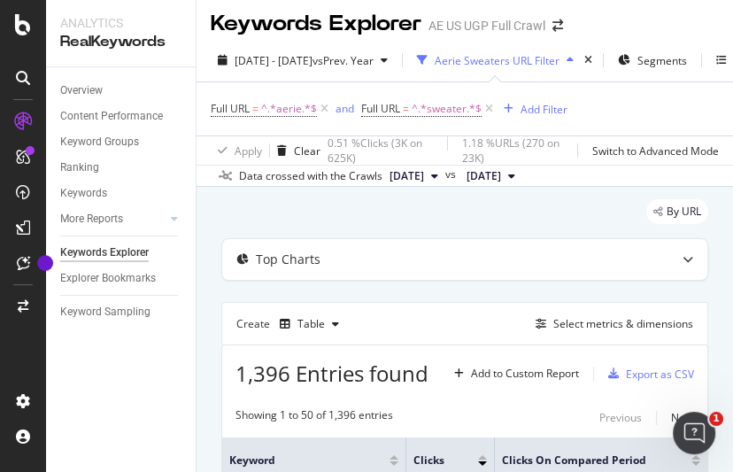
scroll to position [4, 0]
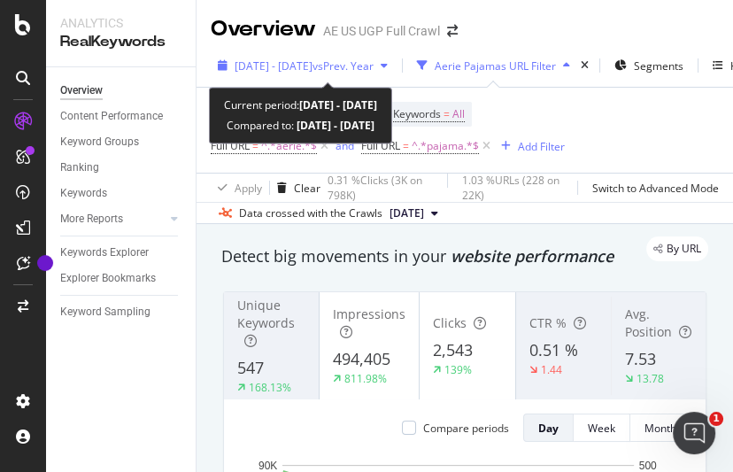
click at [377, 76] on div "[DATE] - [DATE] vs Prev. Year" at bounding box center [303, 65] width 184 height 27
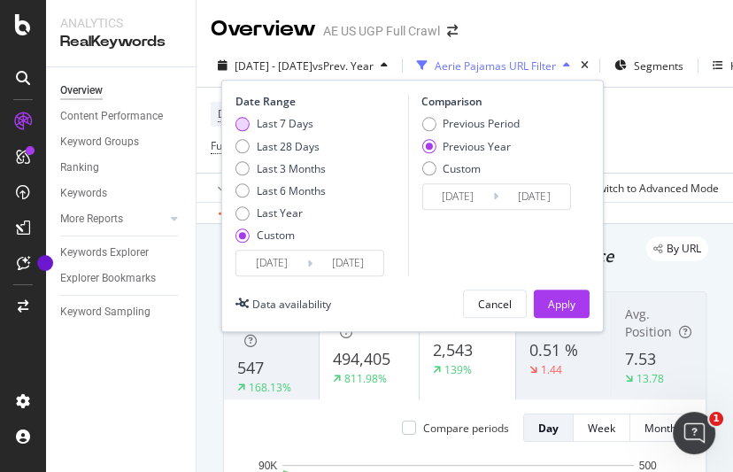
click at [287, 128] on div "Last 7 Days" at bounding box center [285, 124] width 57 height 15
type input "[DATE]"
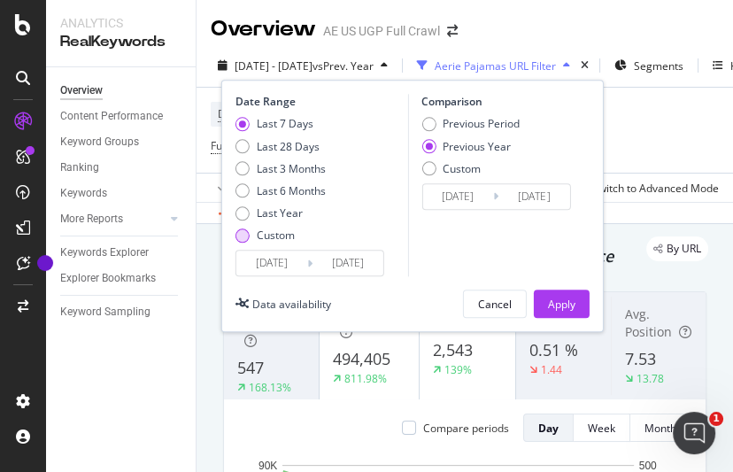
click at [273, 239] on div "Custom" at bounding box center [276, 235] width 38 height 15
type input "[DATE]"
click at [296, 263] on input "[DATE]" at bounding box center [271, 263] width 71 height 25
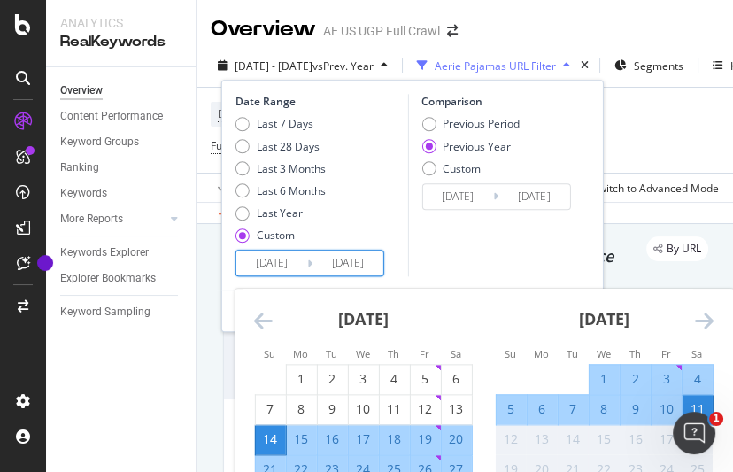
click at [703, 377] on div "4" at bounding box center [697, 380] width 30 height 18
type input "[DATE]"
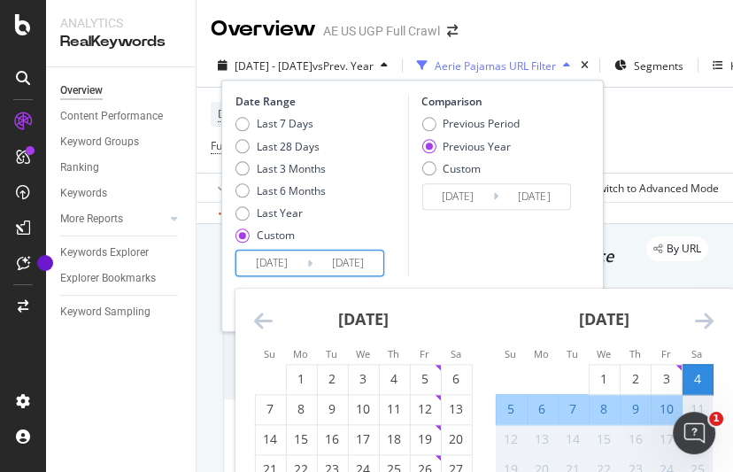
click at [675, 408] on div "10" at bounding box center [666, 410] width 30 height 18
type input "[DATE]"
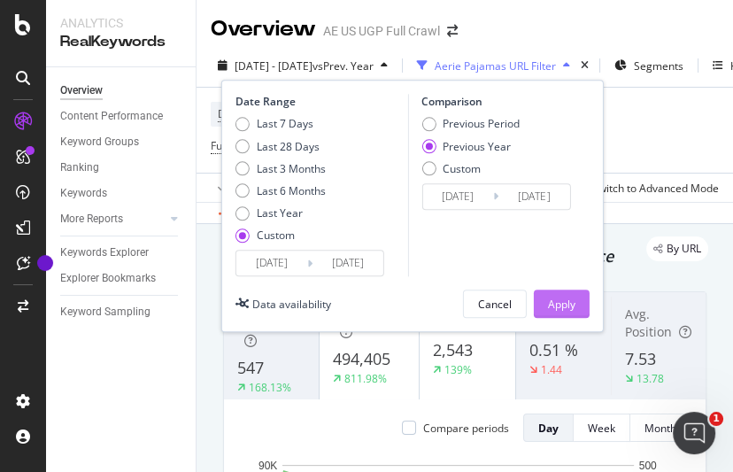
click at [567, 300] on div "Apply" at bounding box center [561, 304] width 27 height 15
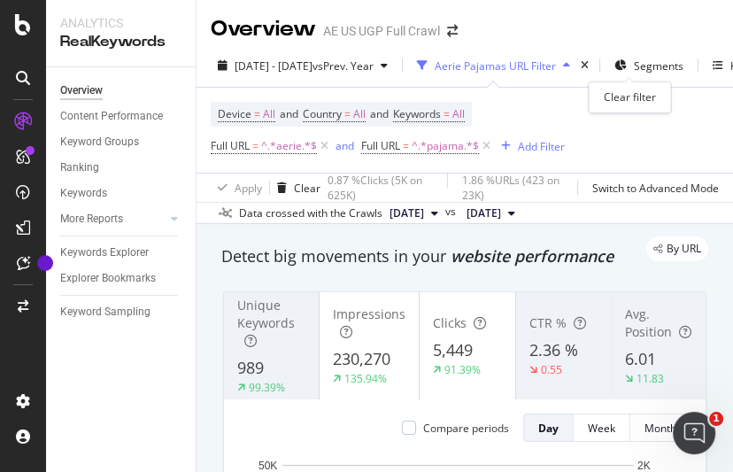
click at [592, 64] on div "times" at bounding box center [584, 66] width 15 height 18
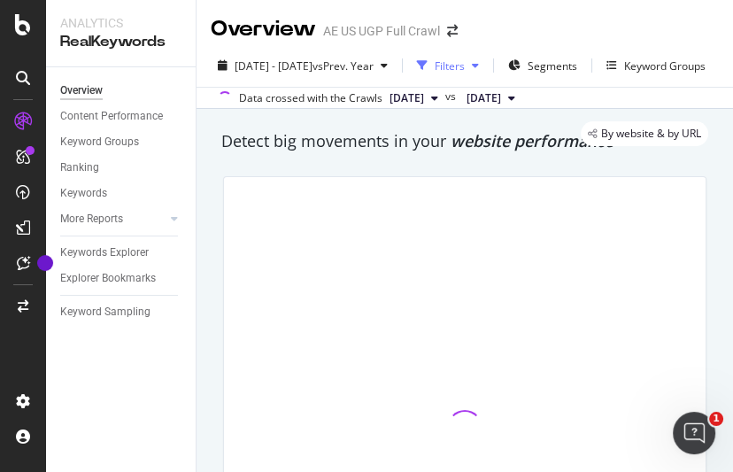
click at [465, 69] on div "Filters" at bounding box center [450, 65] width 30 height 15
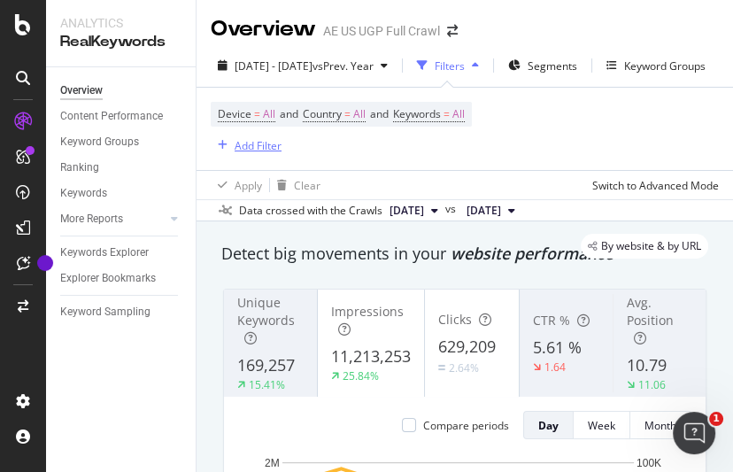
click at [252, 138] on div "Add Filter" at bounding box center [258, 145] width 47 height 15
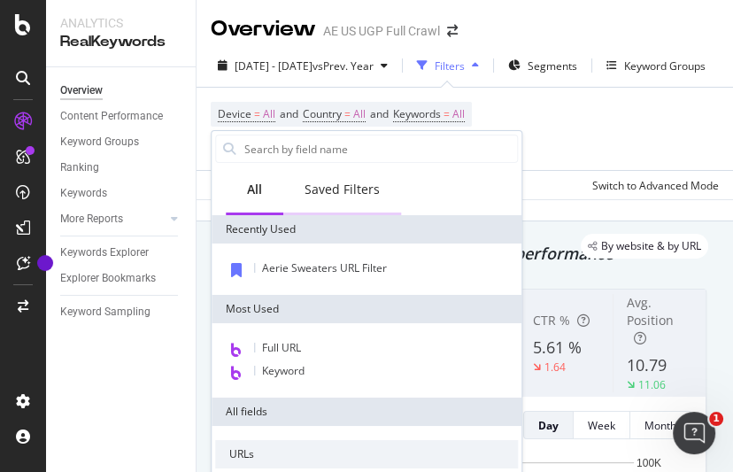
click at [329, 196] on div "Saved Filters" at bounding box center [342, 190] width 75 height 18
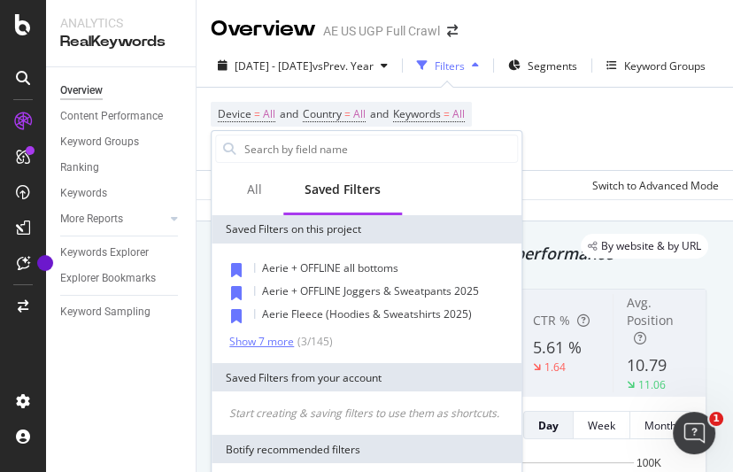
click at [286, 336] on div "Show 7 more" at bounding box center [261, 342] width 65 height 12
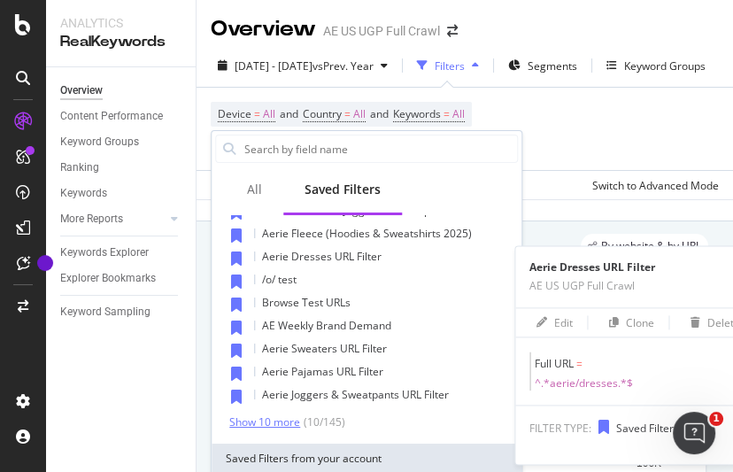
scroll to position [84, 0]
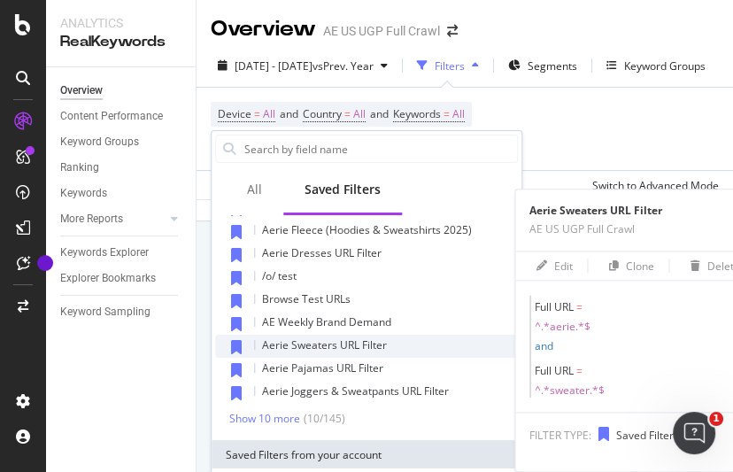
click at [314, 341] on span "Aerie Sweaters URL Filter" at bounding box center [324, 344] width 125 height 15
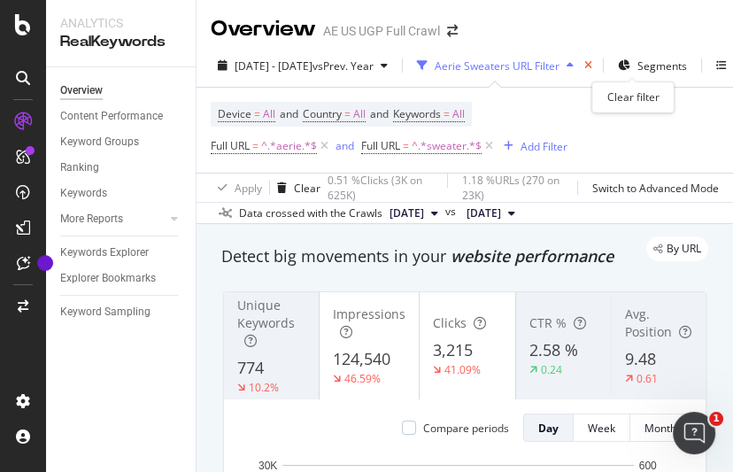
click at [592, 67] on icon "times" at bounding box center [588, 65] width 8 height 11
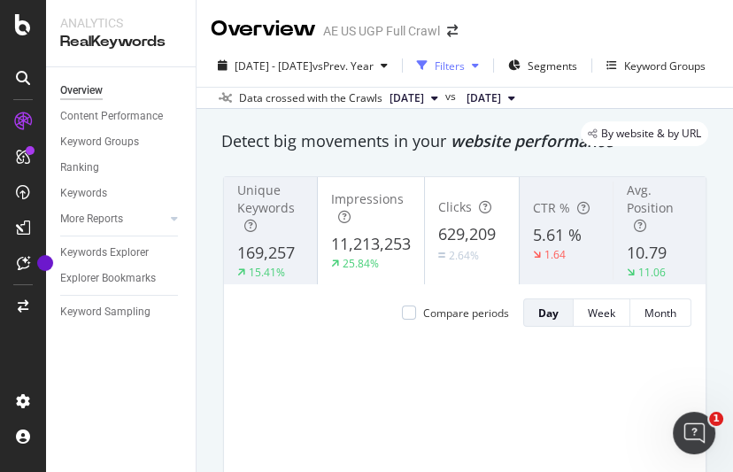
click at [465, 63] on div "Filters" at bounding box center [450, 65] width 30 height 15
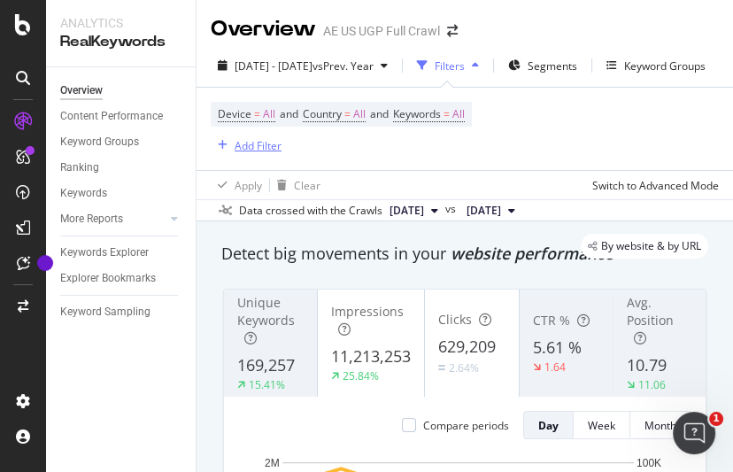
click at [233, 140] on div "button" at bounding box center [223, 145] width 24 height 11
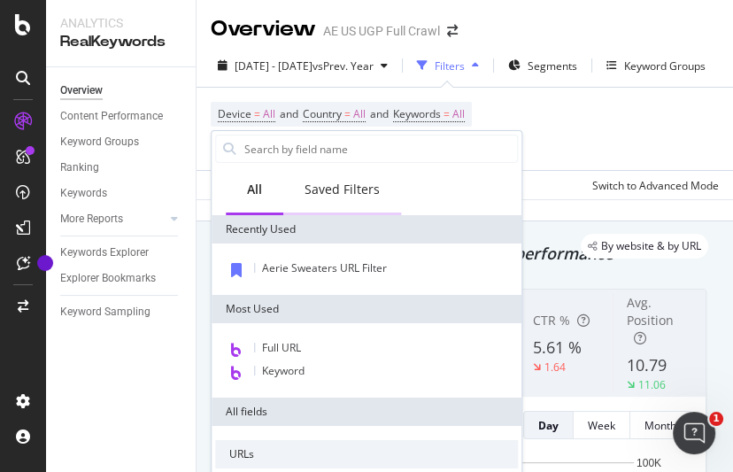
click at [329, 190] on div "Saved Filters" at bounding box center [342, 190] width 75 height 18
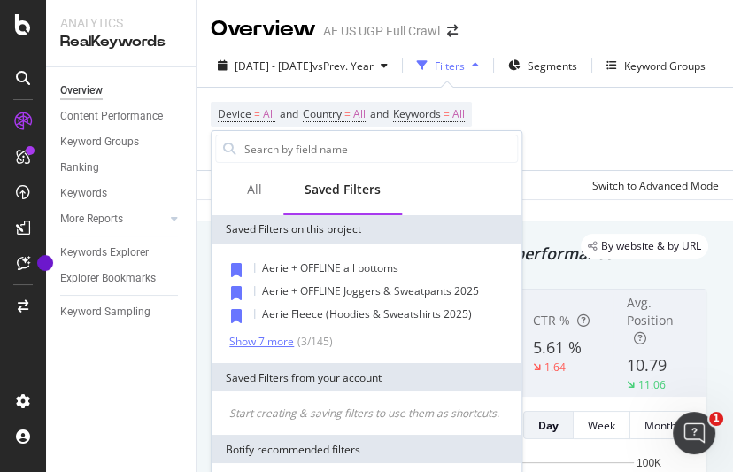
click at [256, 338] on div "Show 7 more" at bounding box center [261, 342] width 65 height 12
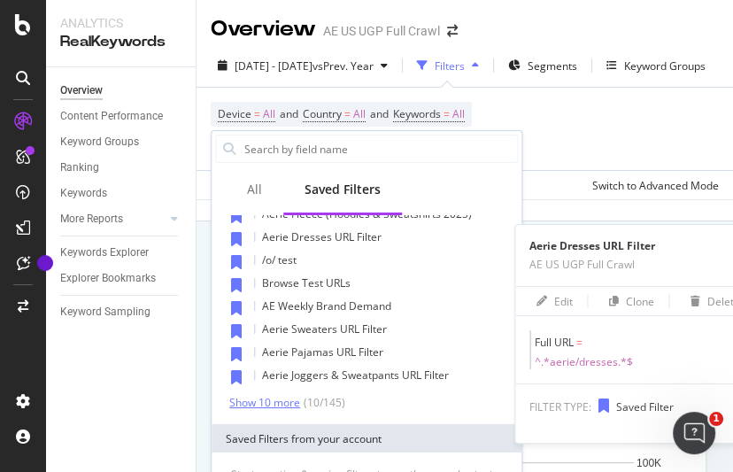
scroll to position [102, 0]
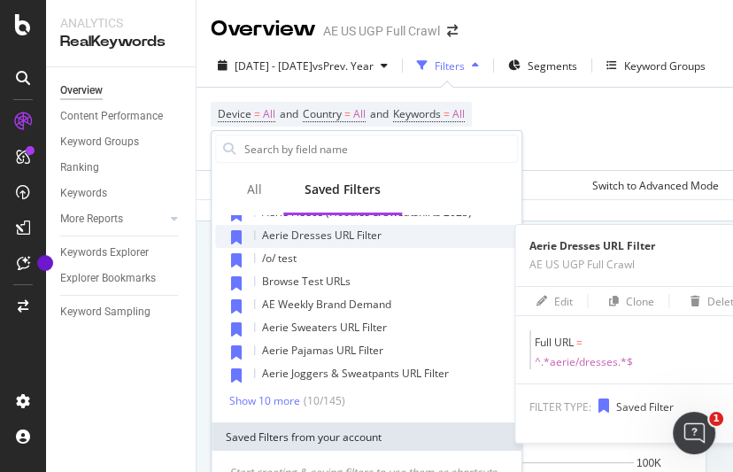
click at [352, 225] on div "Aerie Dresses URL Filter" at bounding box center [366, 236] width 303 height 23
